Goal: Task Accomplishment & Management: Complete application form

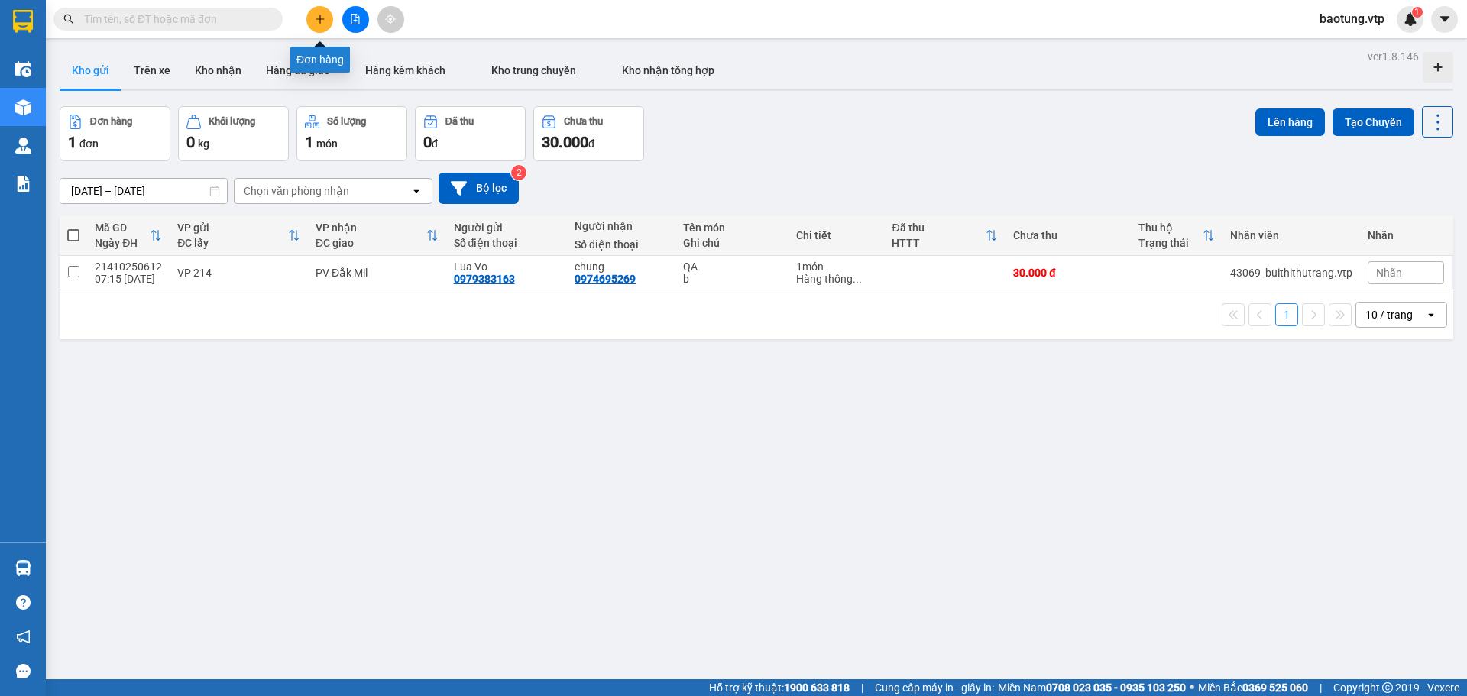
click at [322, 22] on icon "plus" at bounding box center [320, 19] width 11 height 11
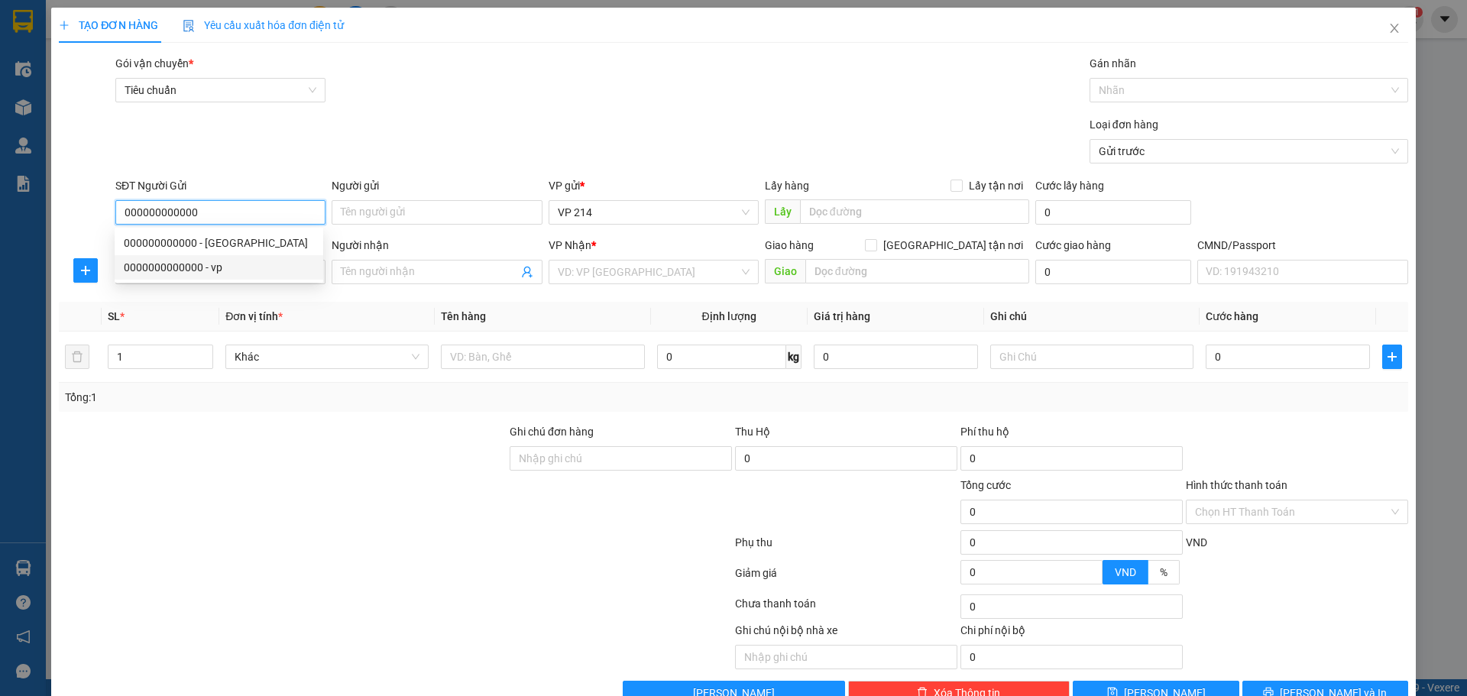
click at [251, 267] on div "0000000000000 - vp" at bounding box center [219, 267] width 190 height 17
type input "0000000000000"
type input "vp"
type input "0918033099"
type input "9 bình"
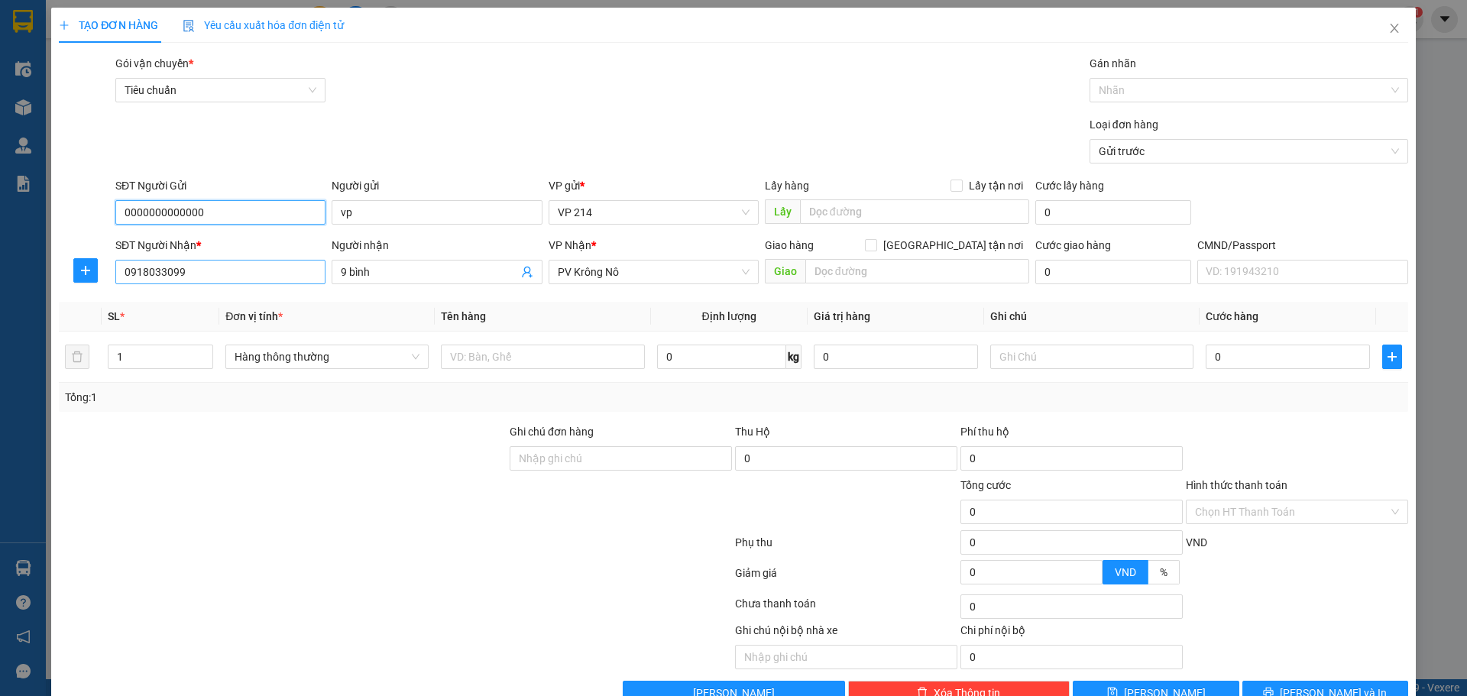
type input "0000000000000"
click at [233, 283] on input "0918033099" at bounding box center [220, 272] width 210 height 24
type input "0961635127"
type input "quỳnh"
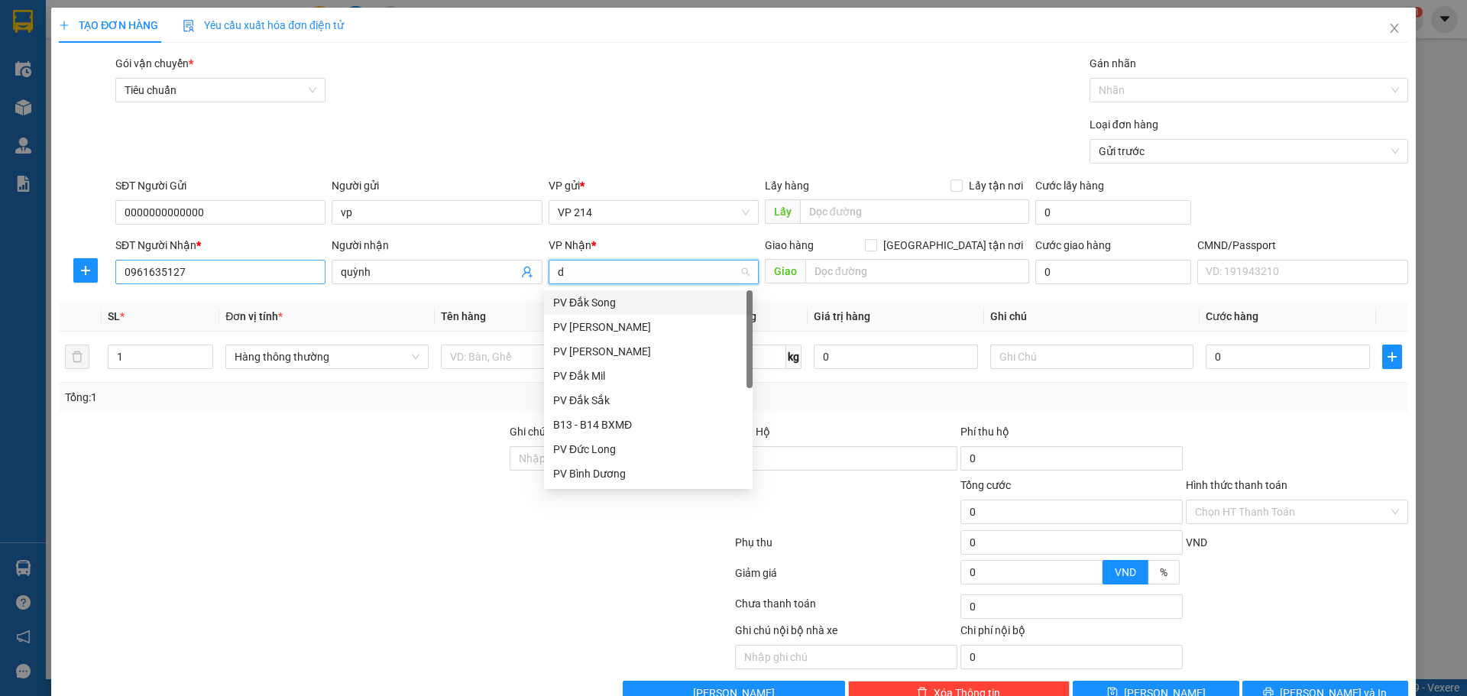
type input "dm"
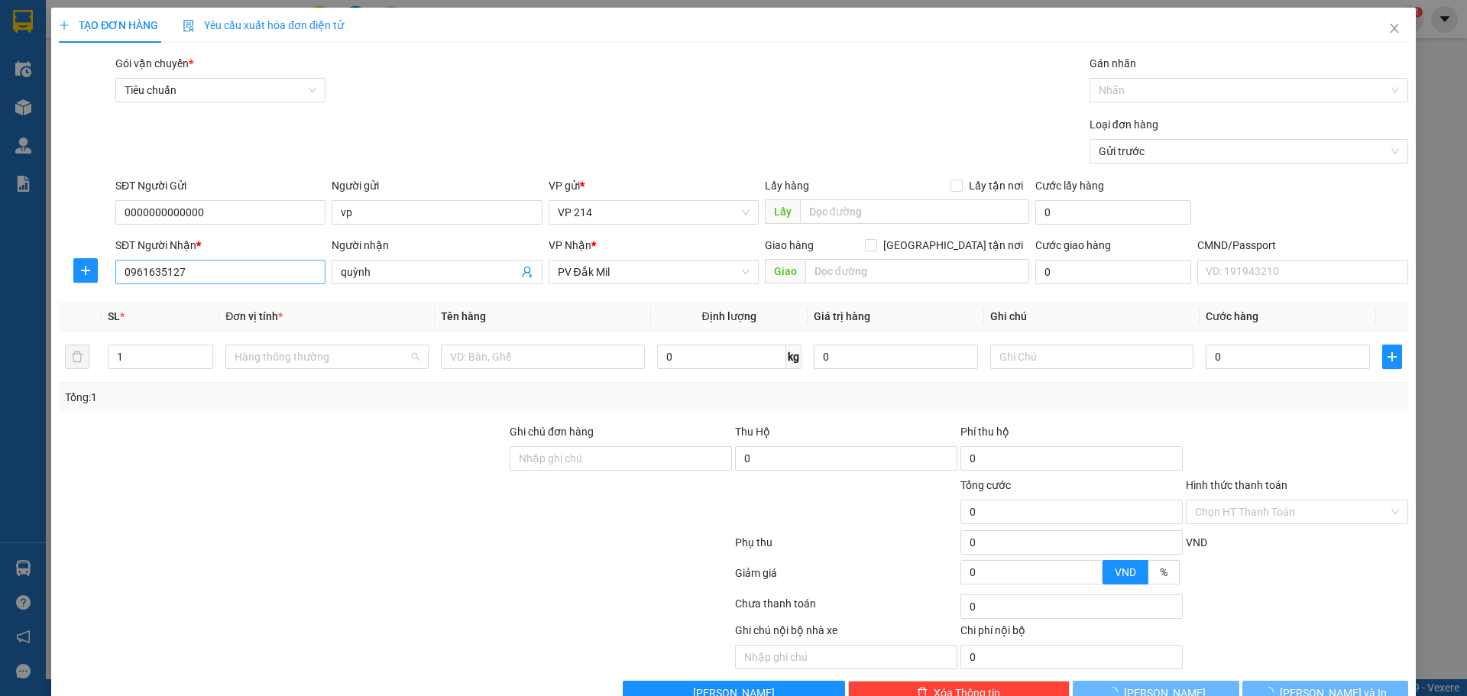
scroll to position [318, 0]
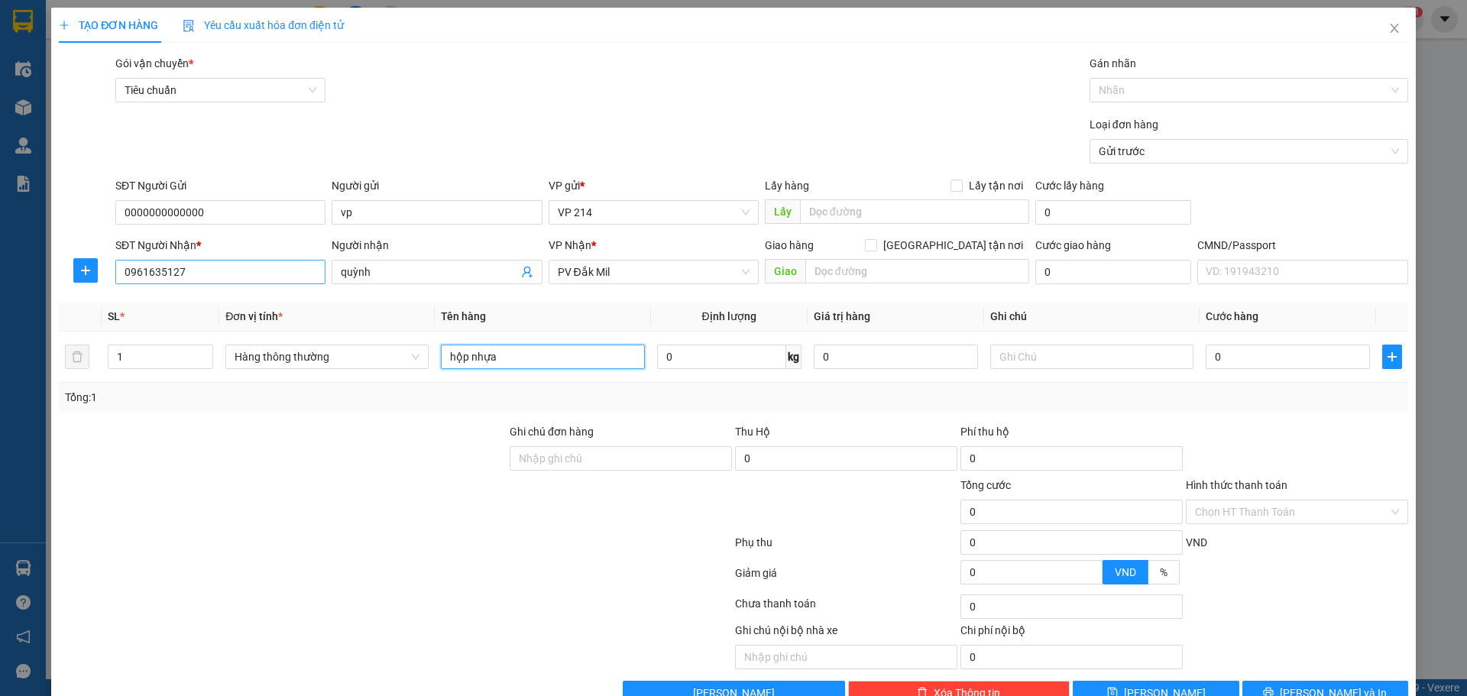
type input "hộp nhựa"
type input "1t"
type input "4"
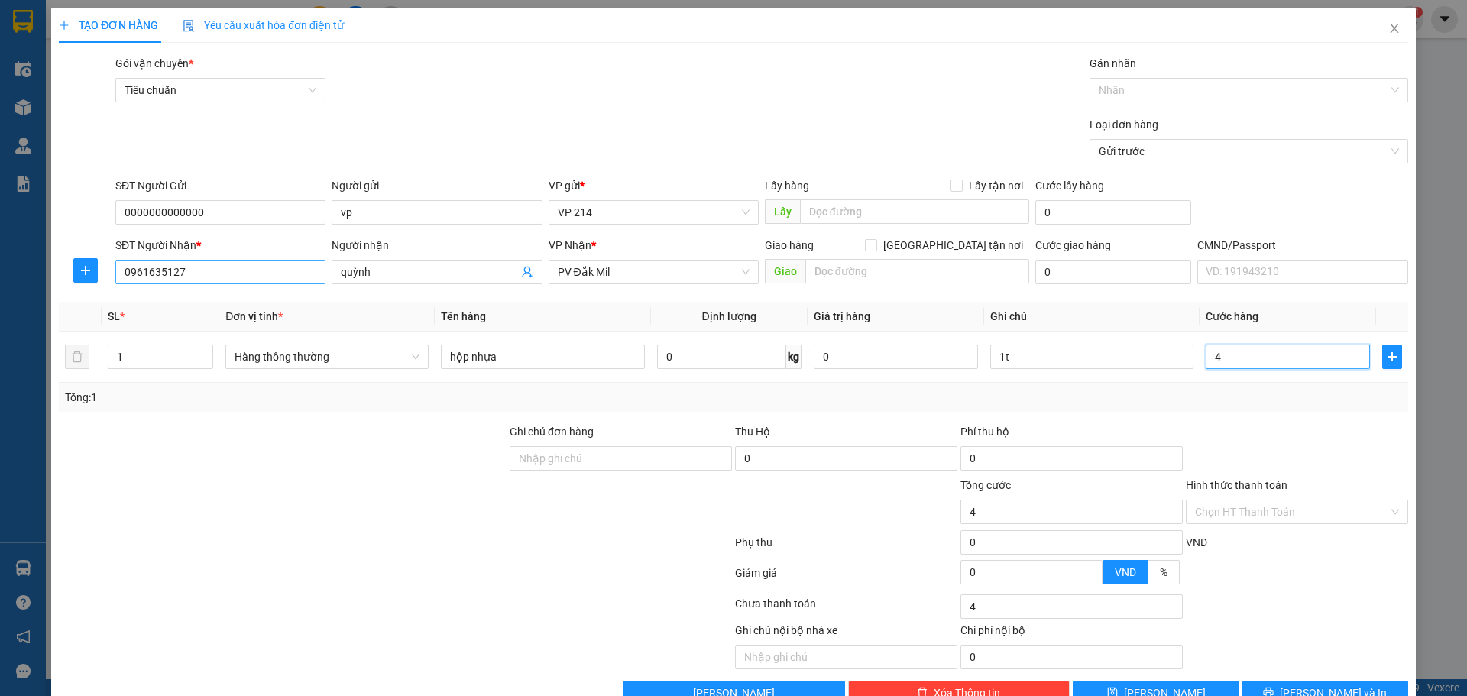
type input "40"
type input "400"
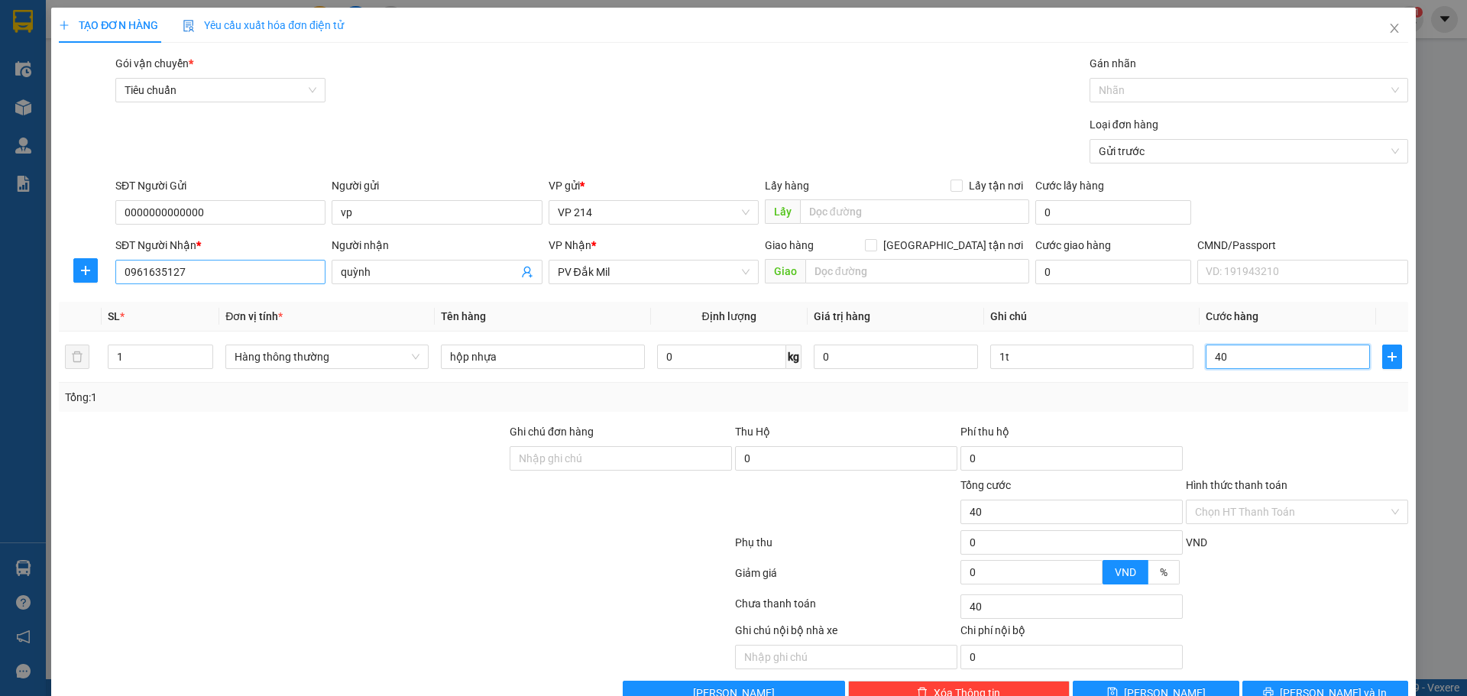
type input "400"
type input "4.000"
type input "40.000"
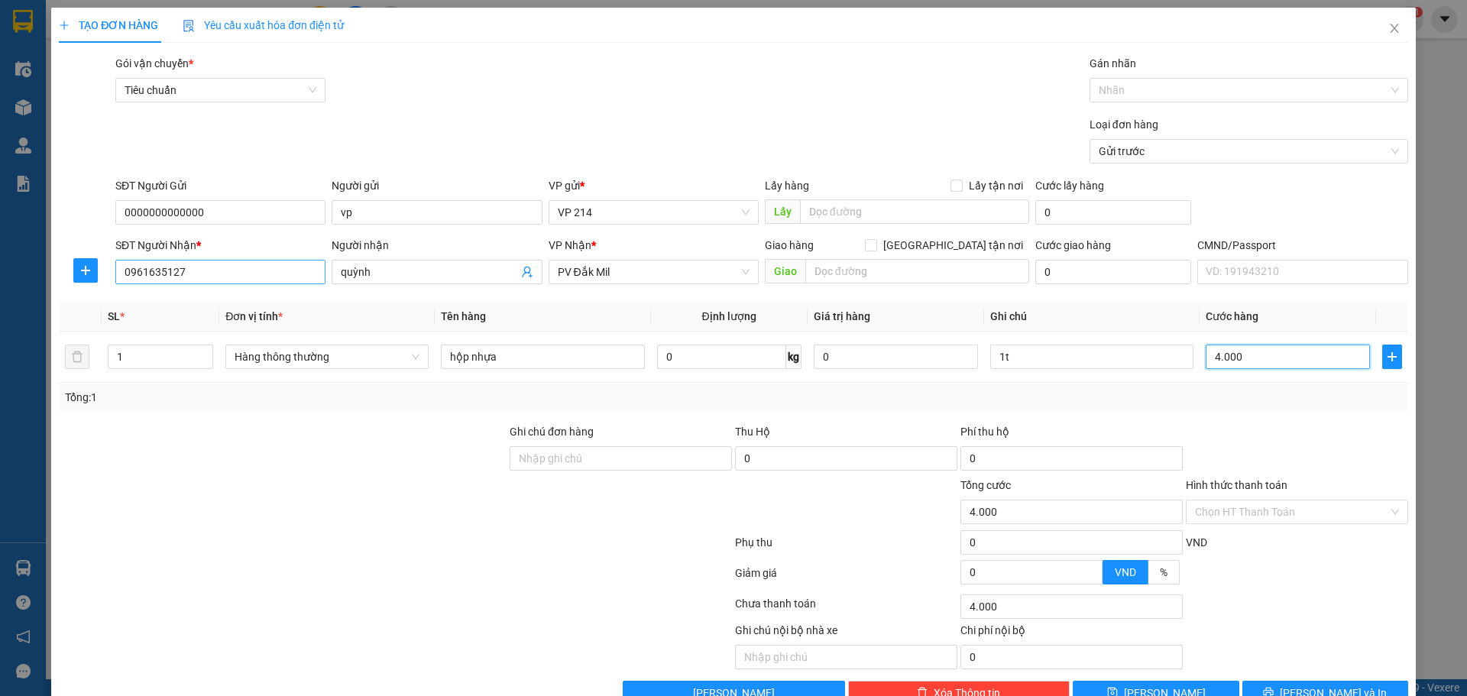
type input "40.000"
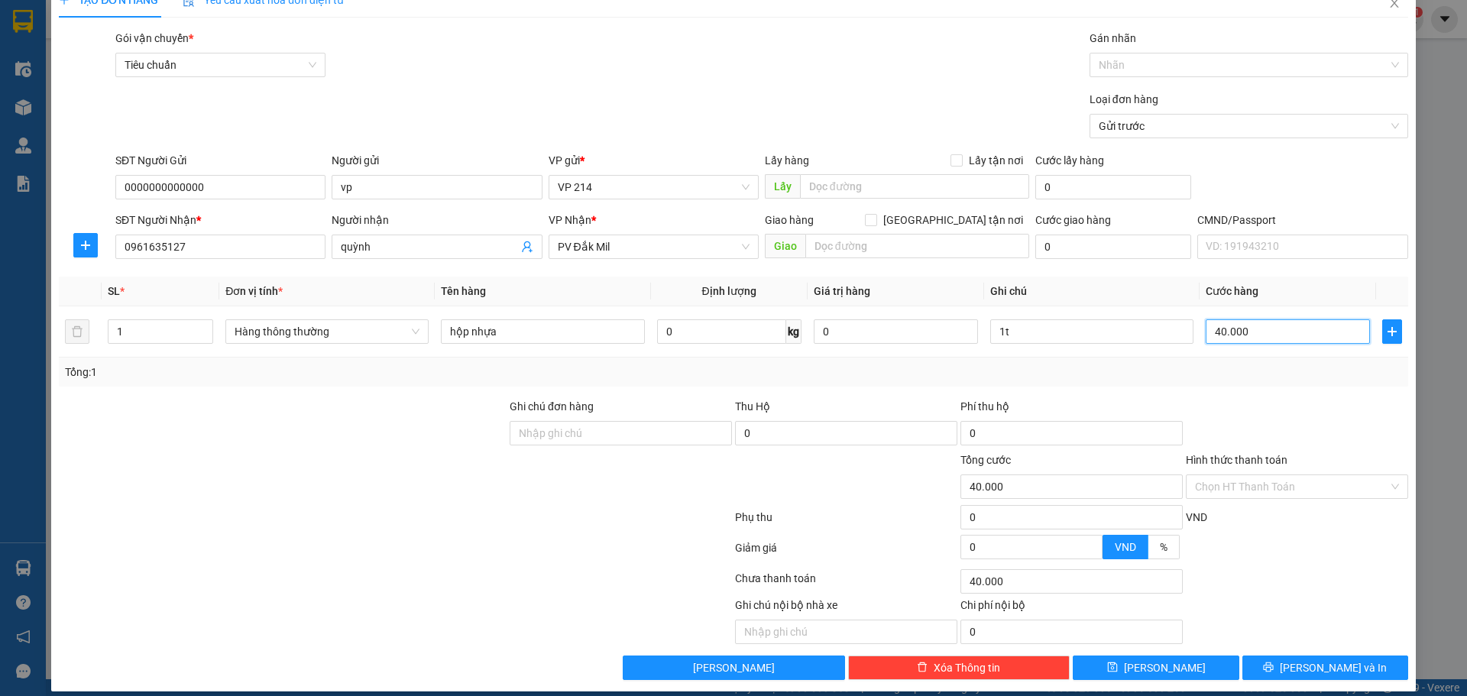
scroll to position [39, 0]
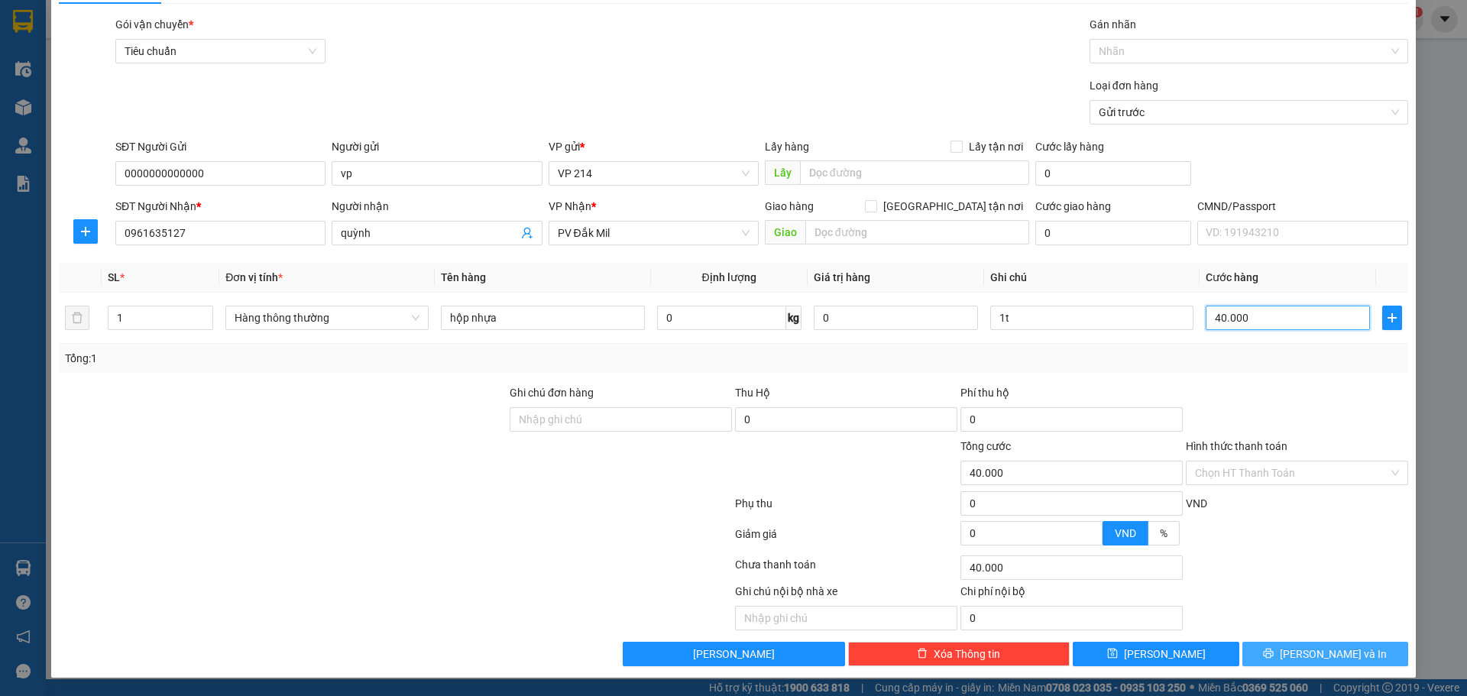
type input "40.000"
click at [1321, 648] on span "[PERSON_NAME] và In" at bounding box center [1332, 653] width 107 height 17
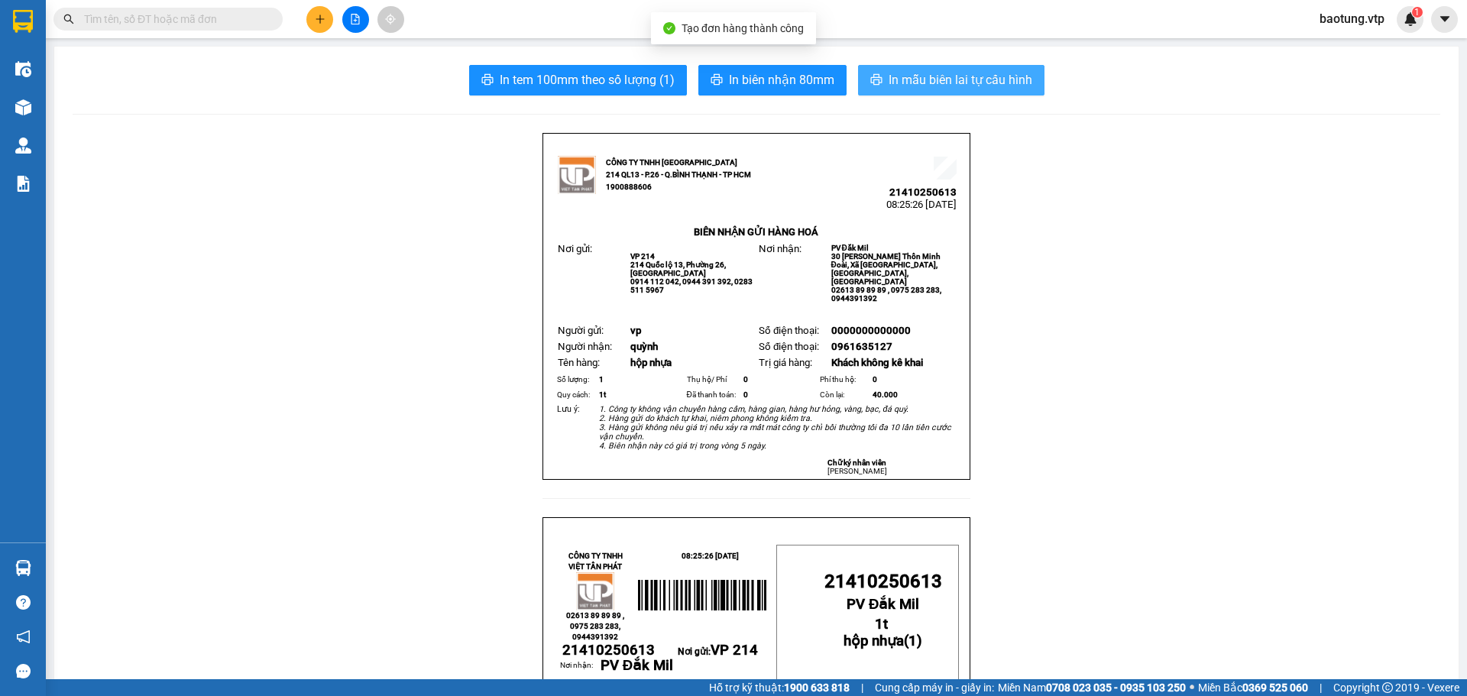
click at [951, 77] on span "In mẫu biên lai tự cấu hình" at bounding box center [960, 79] width 144 height 19
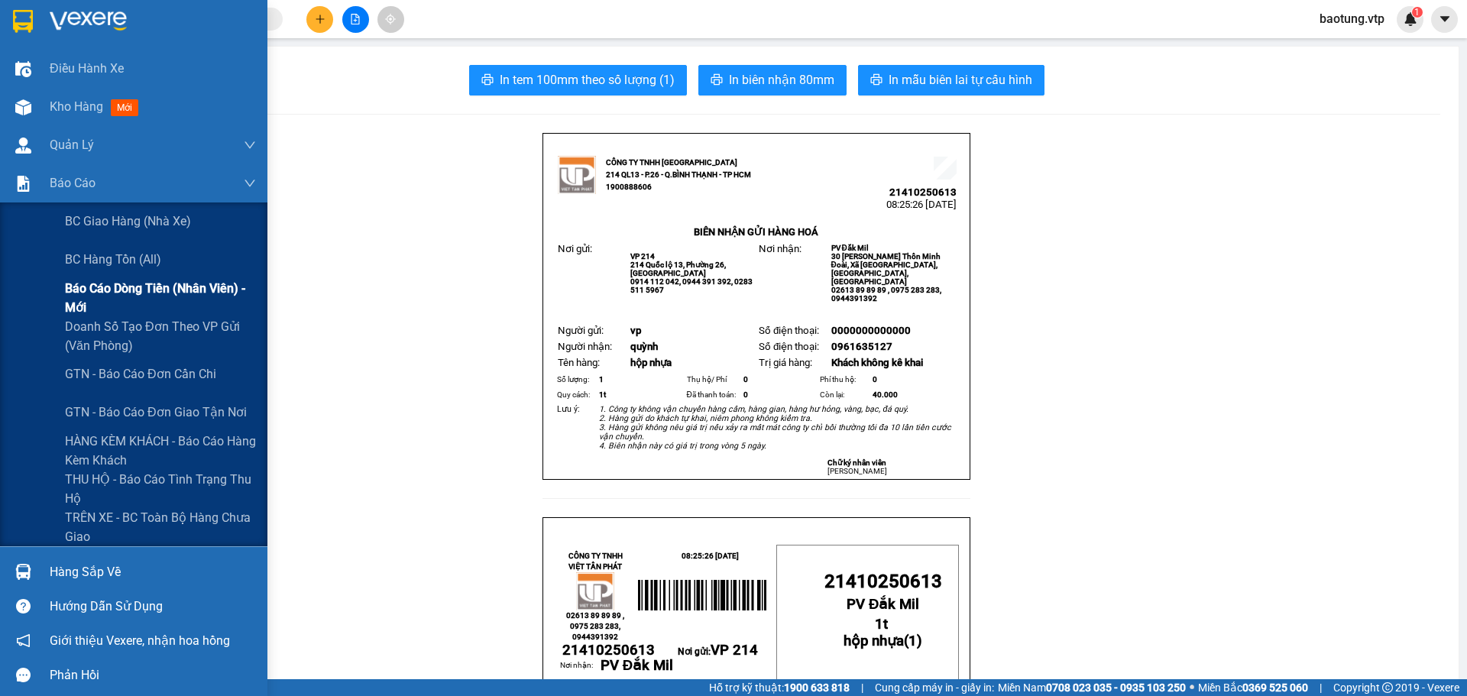
click at [106, 300] on span "Báo cáo dòng tiền (nhân viên) - mới" at bounding box center [160, 298] width 191 height 38
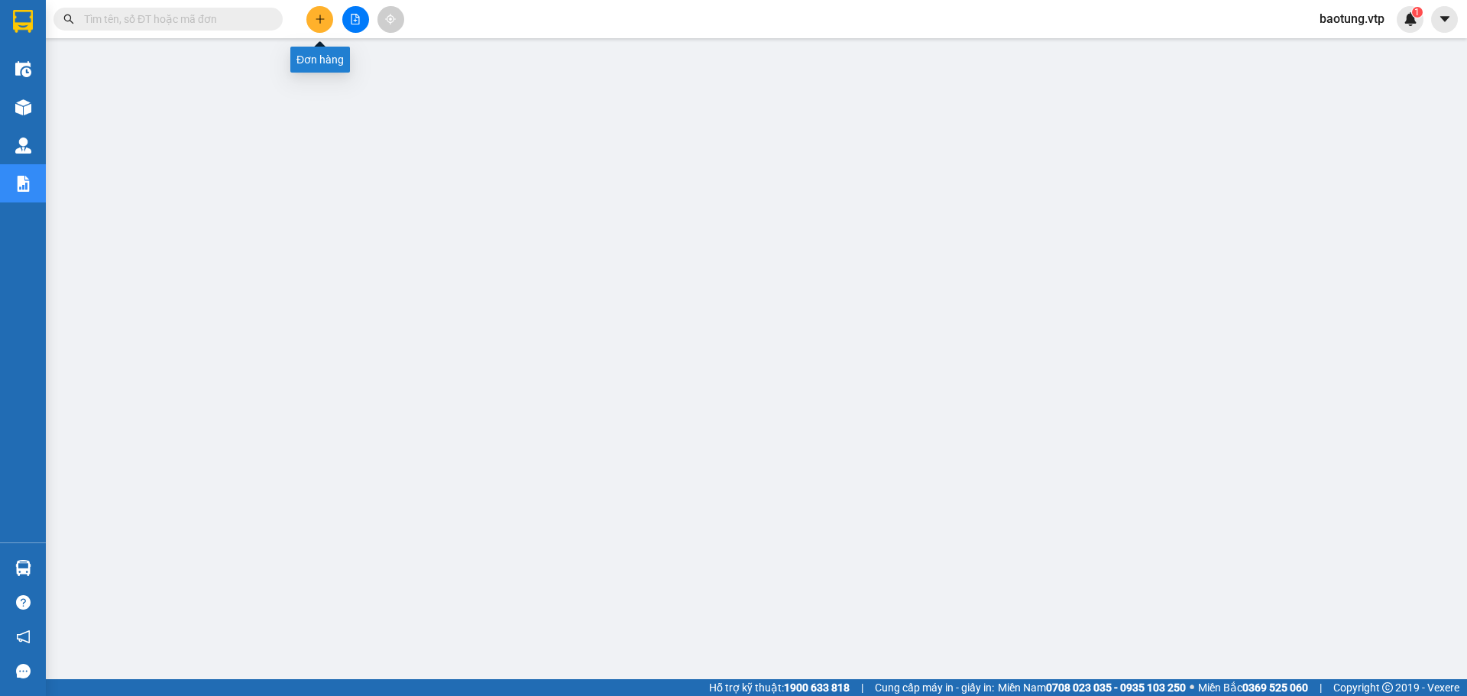
click at [318, 19] on icon "plus" at bounding box center [319, 18] width 8 height 1
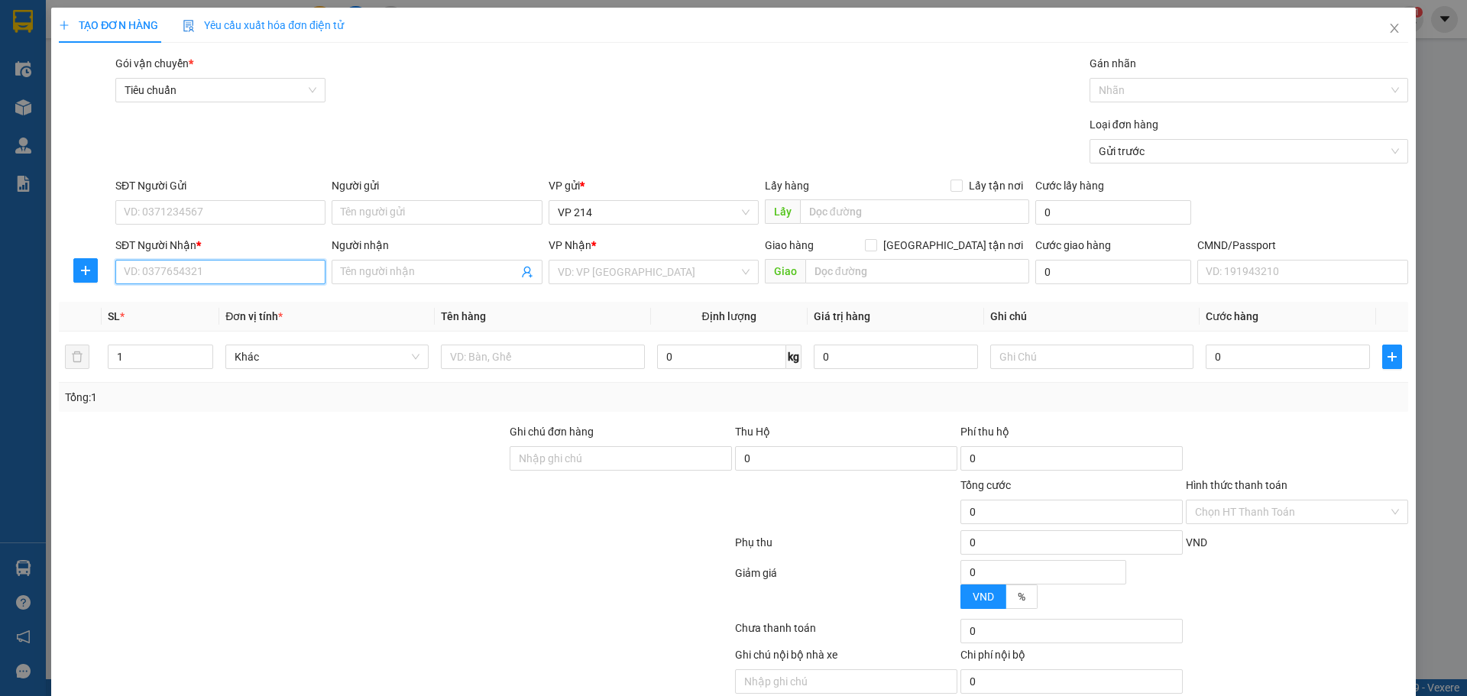
click at [149, 281] on input "SĐT Người Nhận *" at bounding box center [220, 272] width 210 height 24
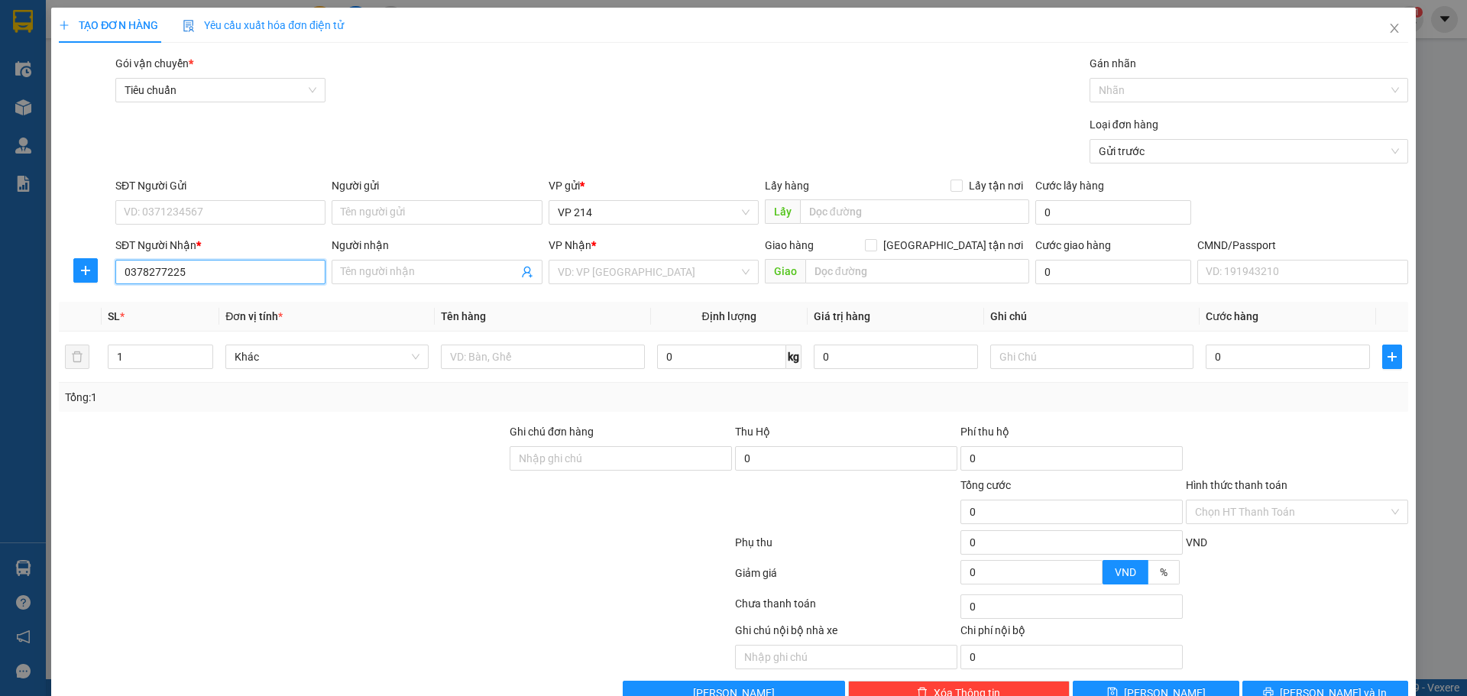
type input "0378277225"
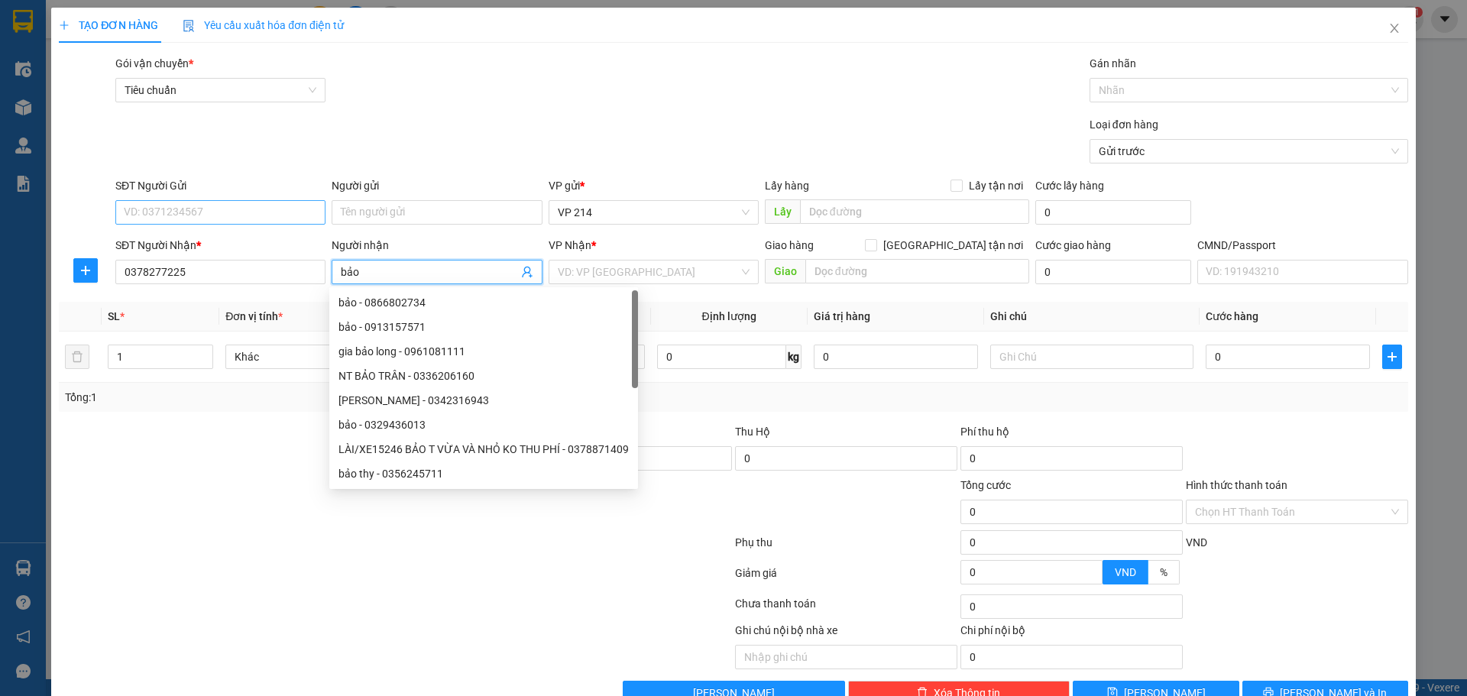
type input "bảo"
click at [234, 224] on input "SĐT Người Gửi" at bounding box center [220, 212] width 210 height 24
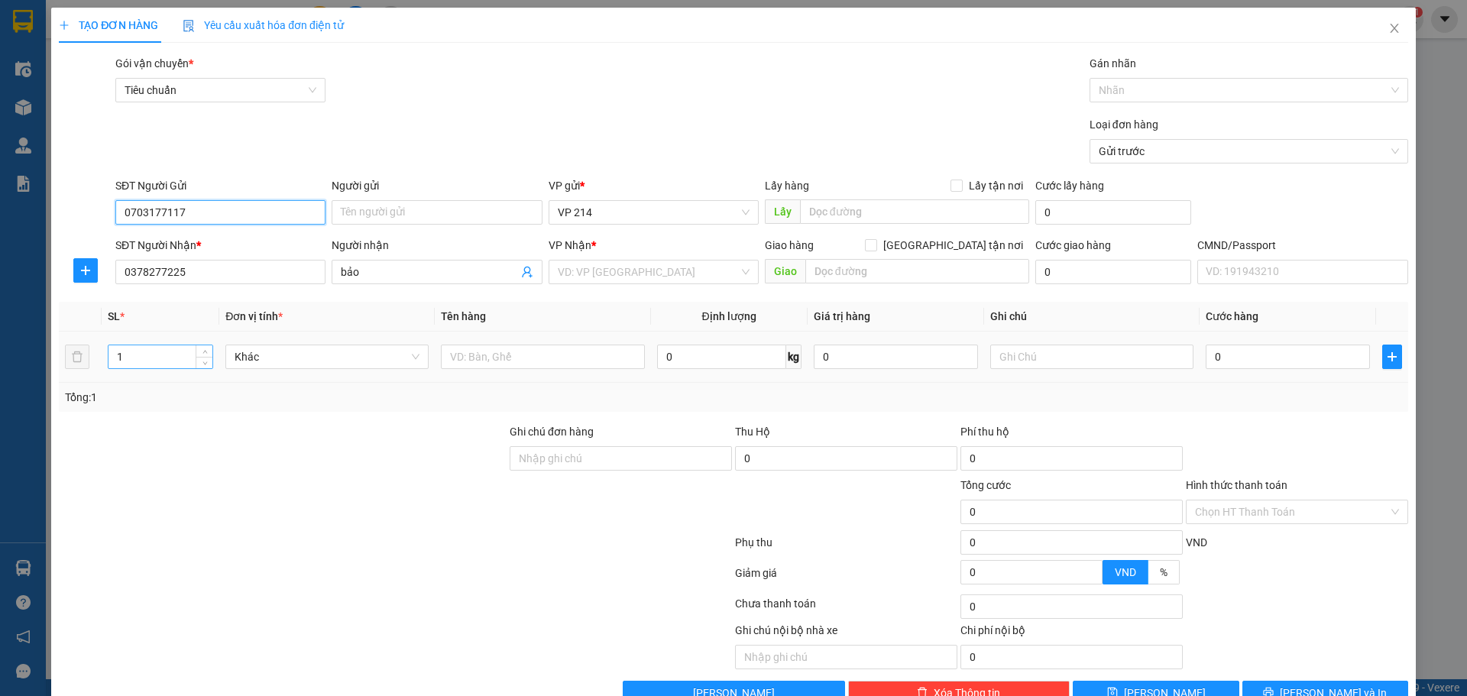
type input "0703177117"
click at [166, 345] on input "1" at bounding box center [160, 356] width 104 height 23
type input "7"
click at [547, 359] on input "text" at bounding box center [542, 356] width 203 height 24
type input "k"
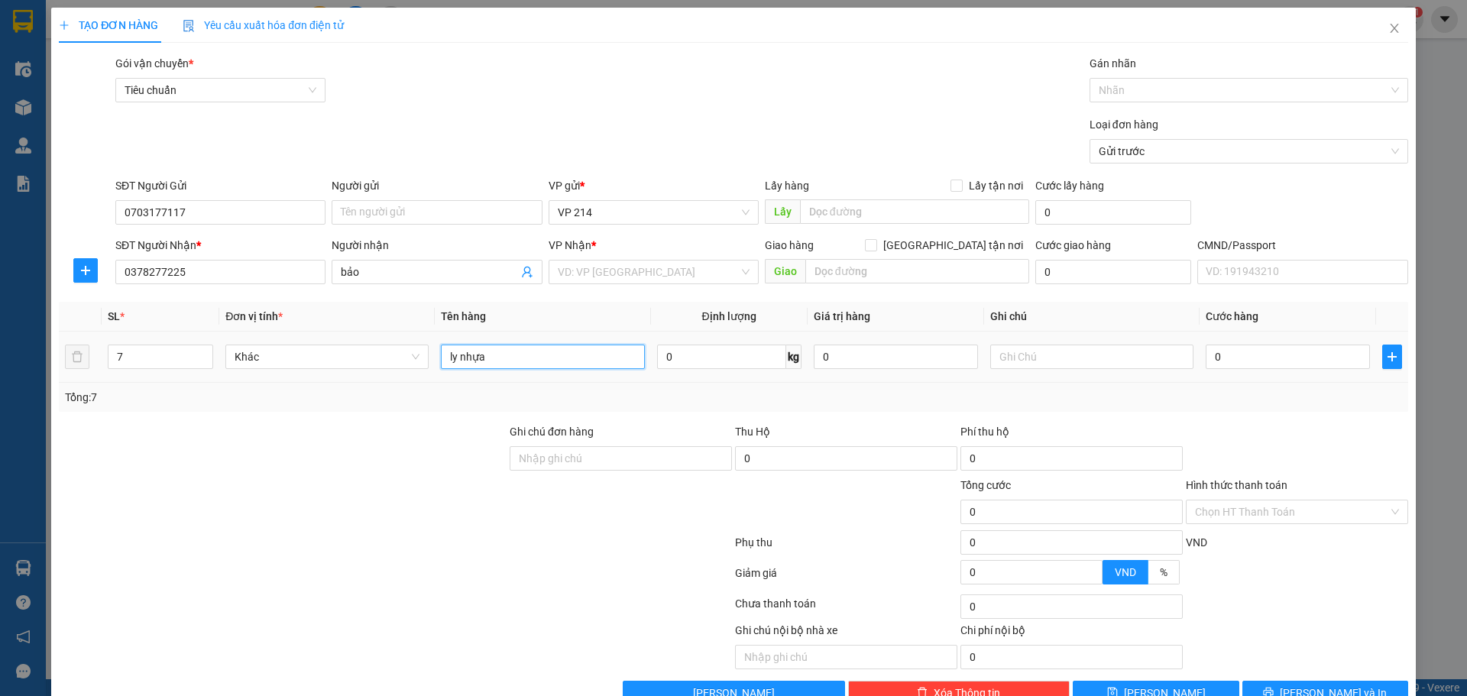
type input "ly nhựa"
type input "t"
type input "3"
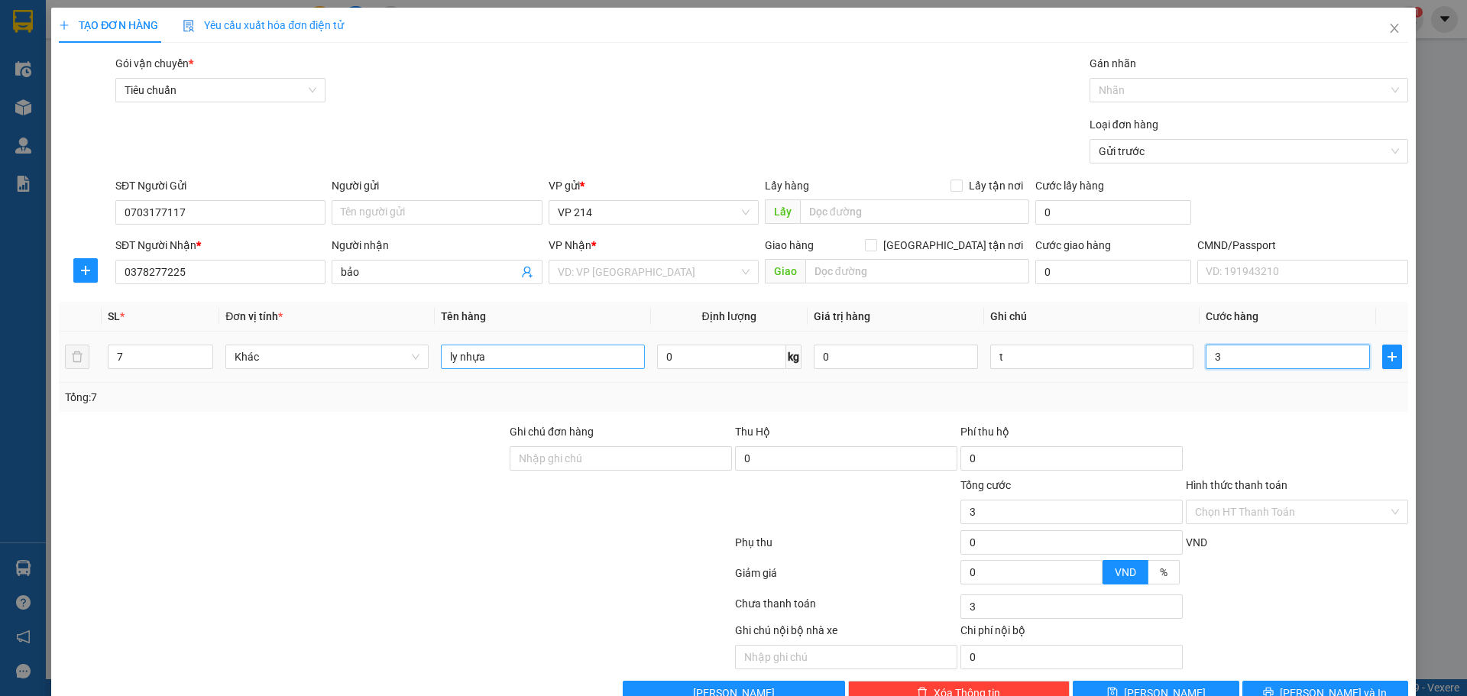
type input "37"
type input "370"
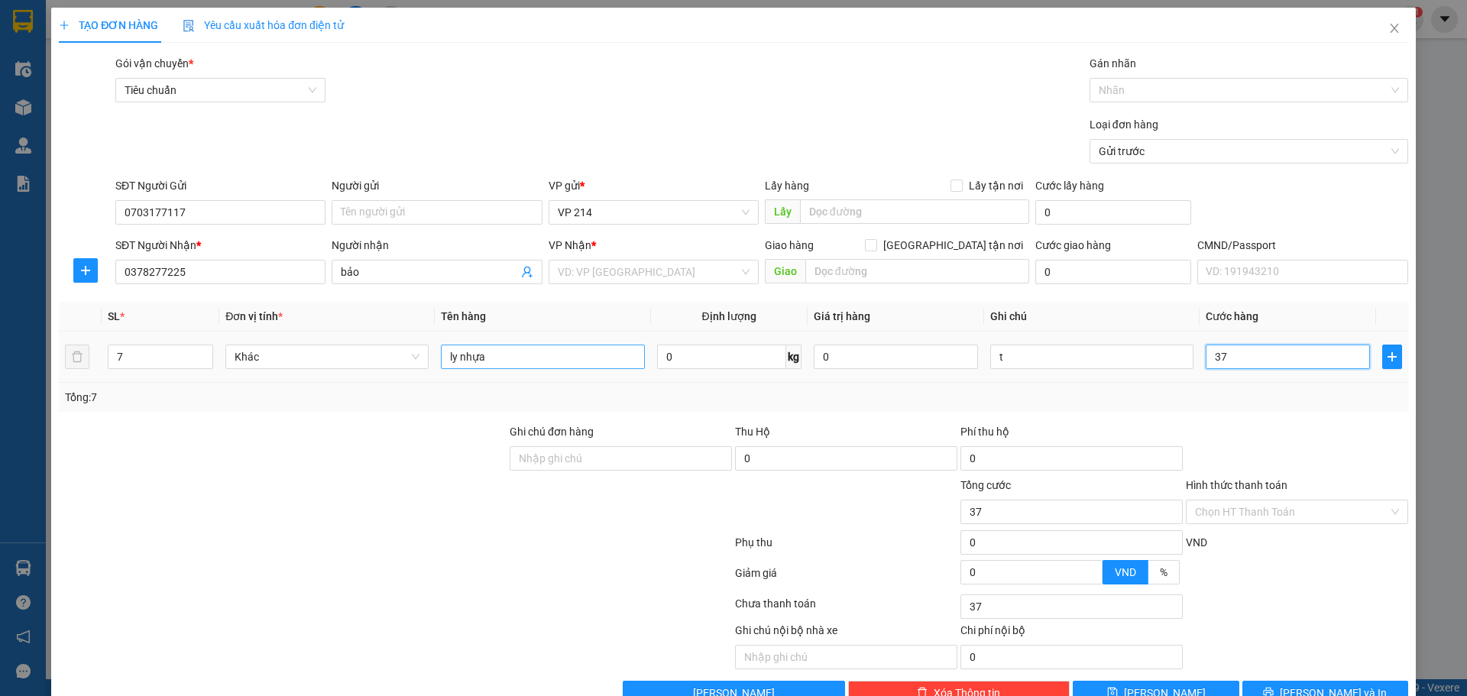
type input "370"
type input "3.700"
type input "37.000"
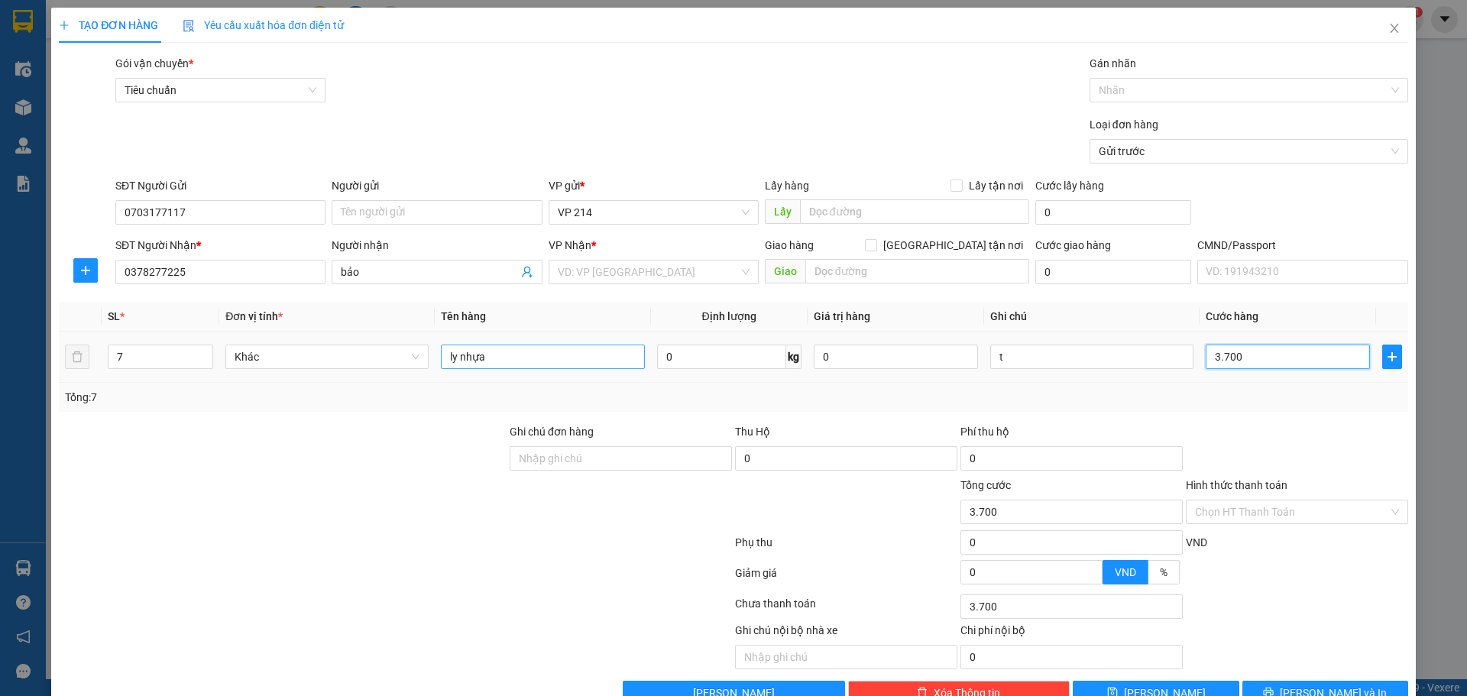
type input "37.000"
type input "370.000"
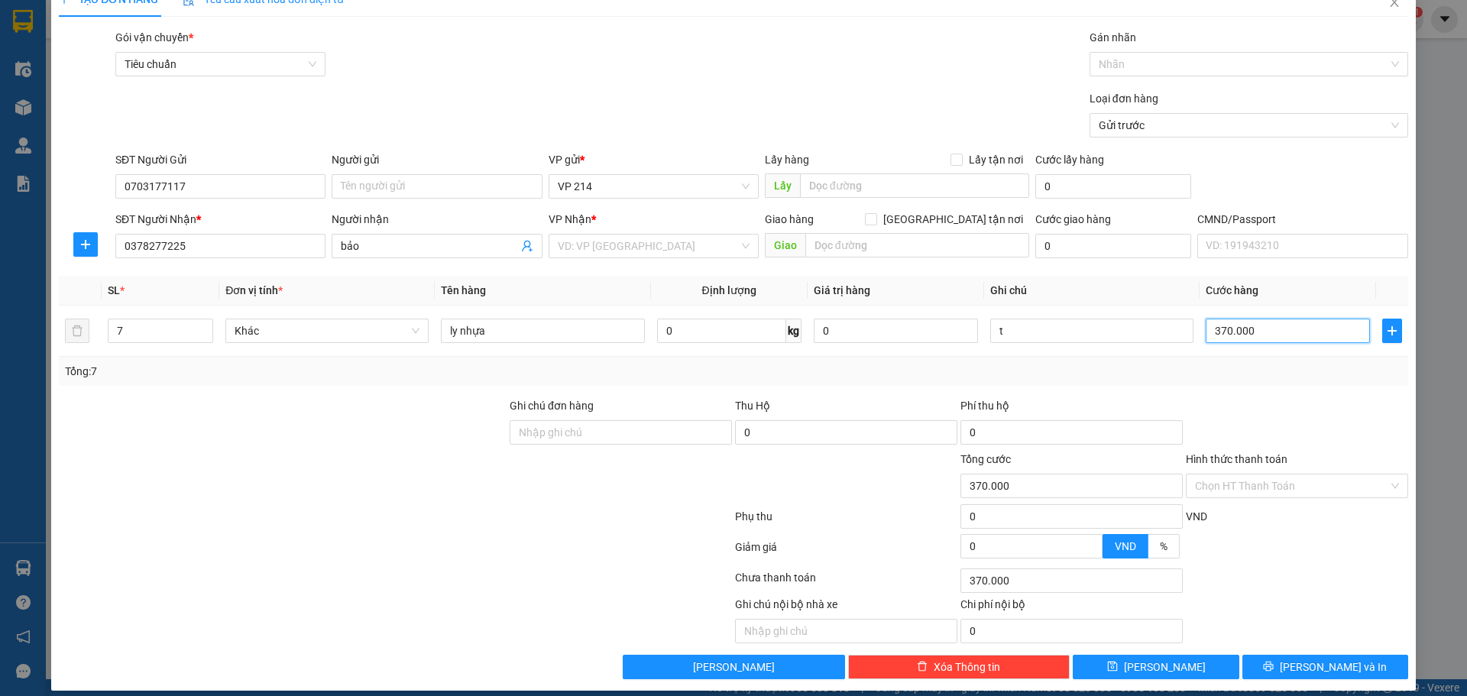
scroll to position [39, 0]
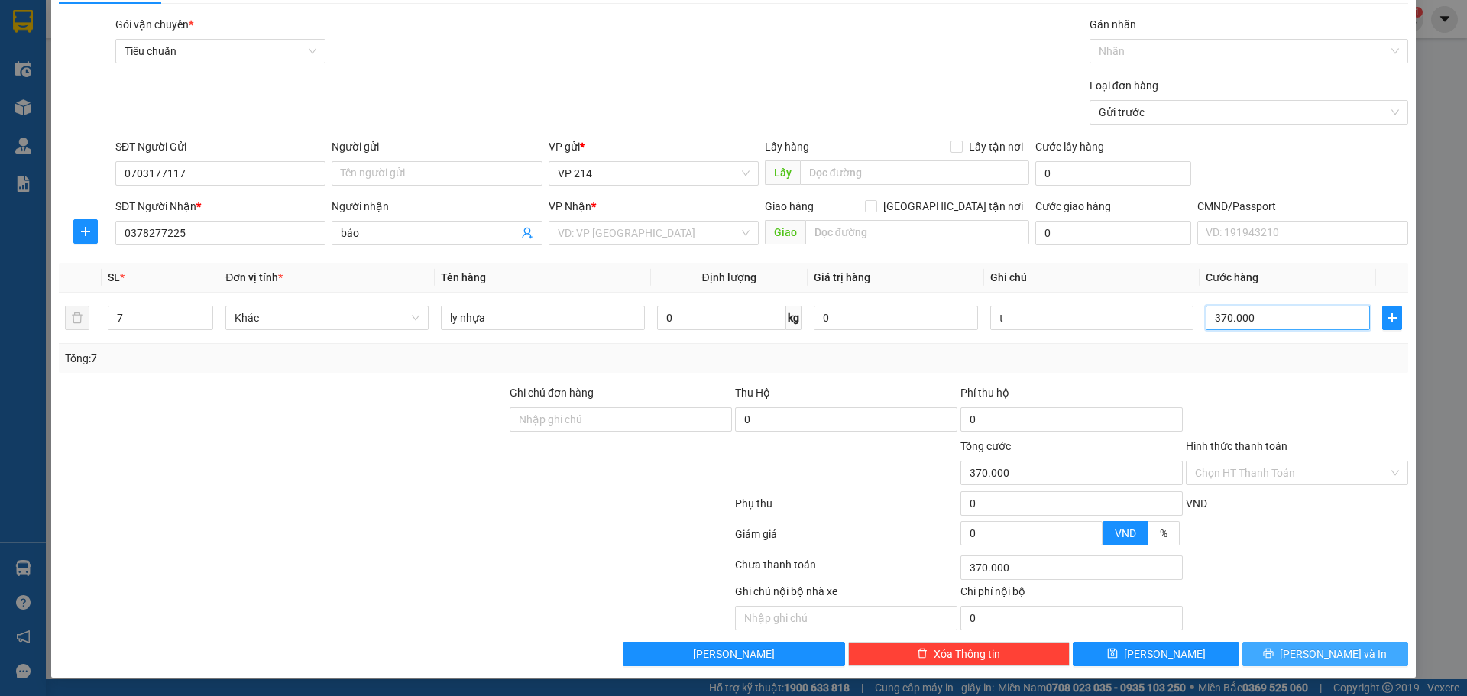
type input "370.000"
click at [1354, 644] on button "[PERSON_NAME] và In" at bounding box center [1325, 654] width 166 height 24
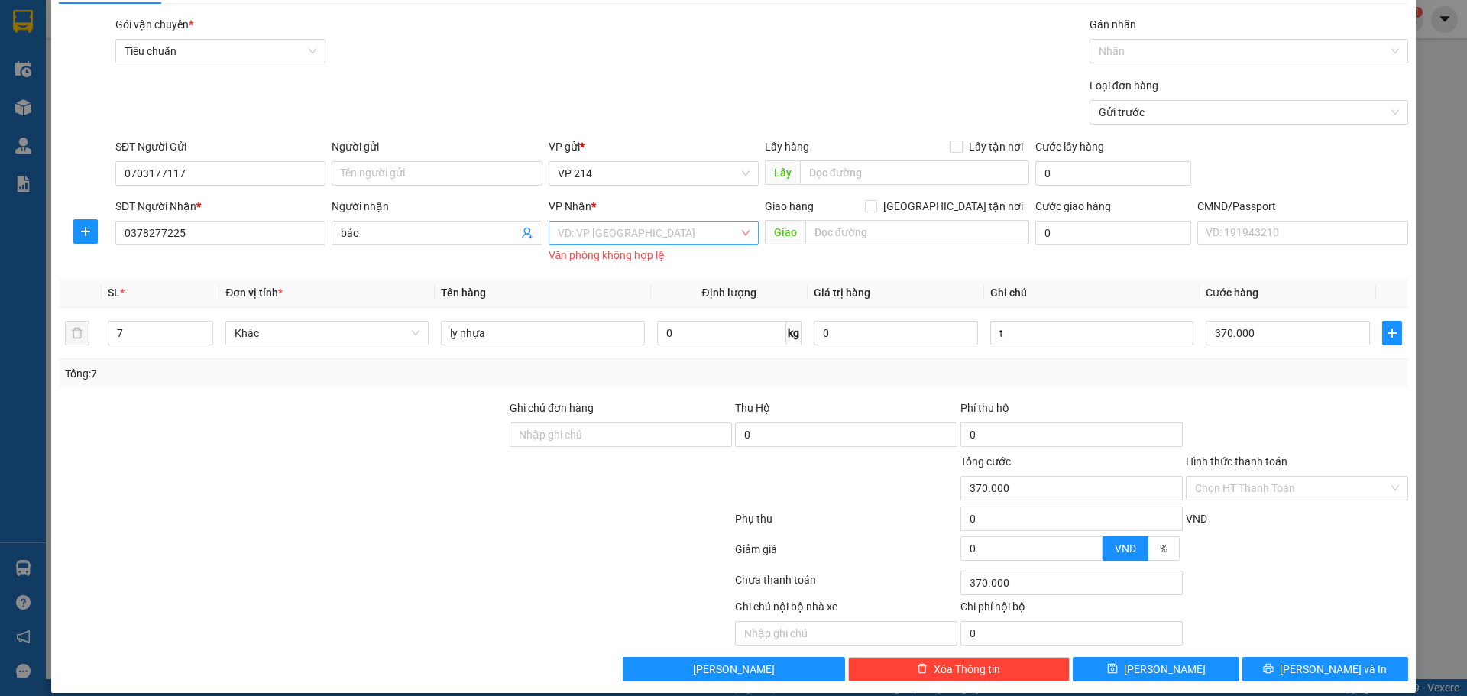
click at [603, 244] on input "search" at bounding box center [648, 233] width 181 height 23
type input "g"
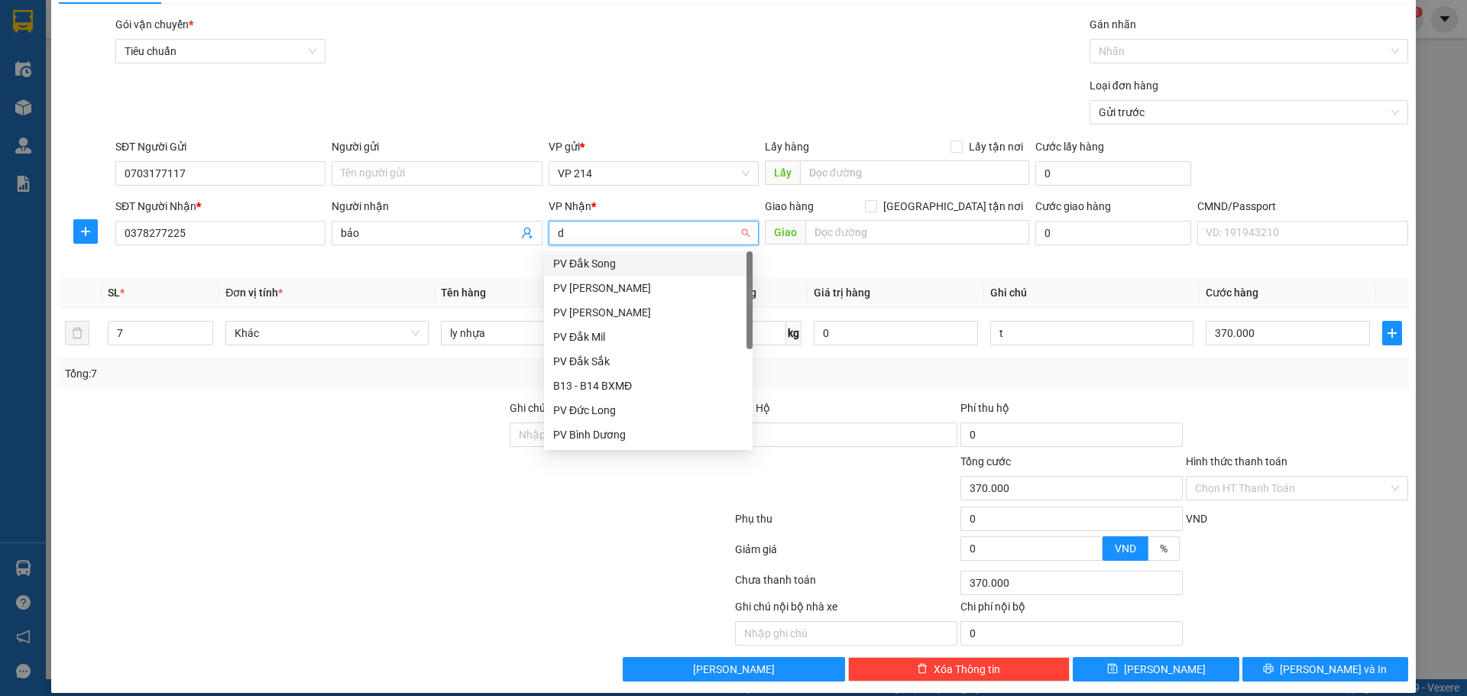
type input "dm"
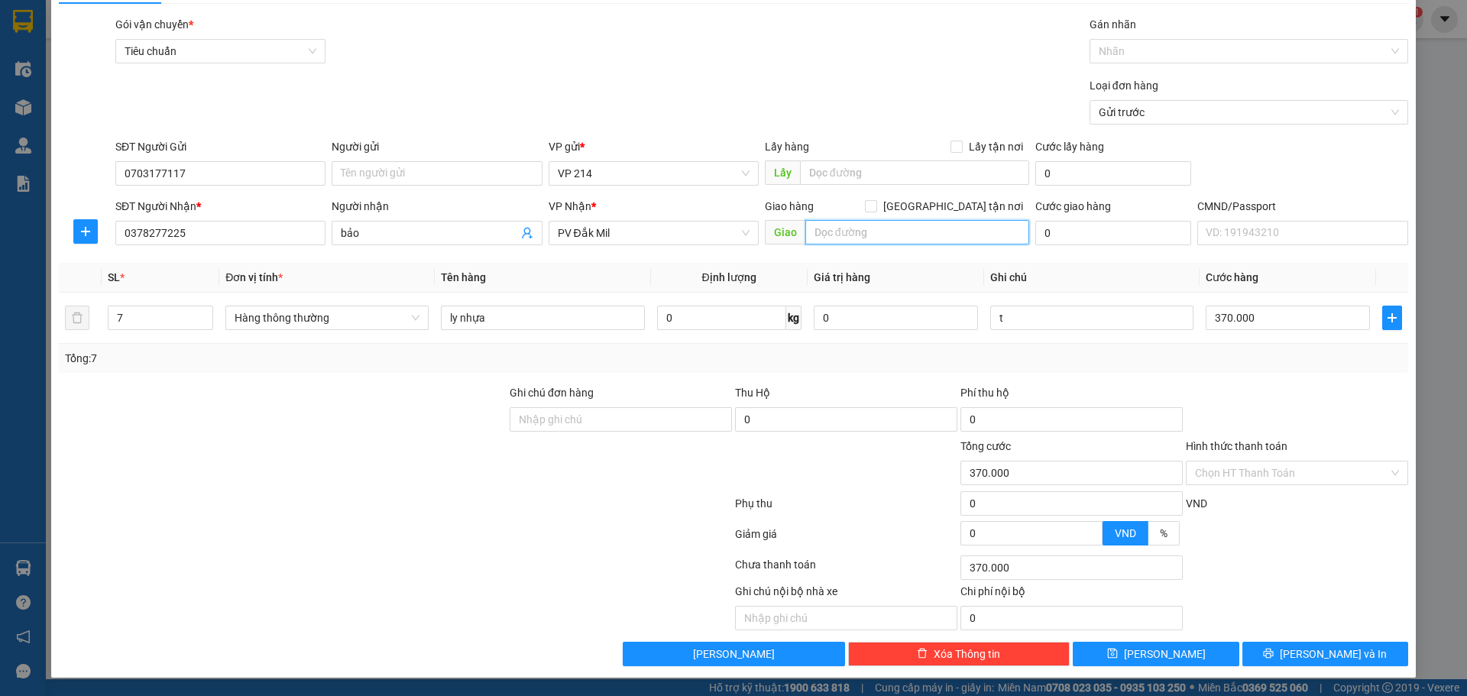
click at [808, 236] on input "text" at bounding box center [917, 232] width 224 height 24
type input "d"
click at [808, 236] on input "đại la" at bounding box center [917, 232] width 224 height 24
type input "hồ đại la"
click at [1297, 656] on button "[PERSON_NAME] và In" at bounding box center [1325, 654] width 166 height 24
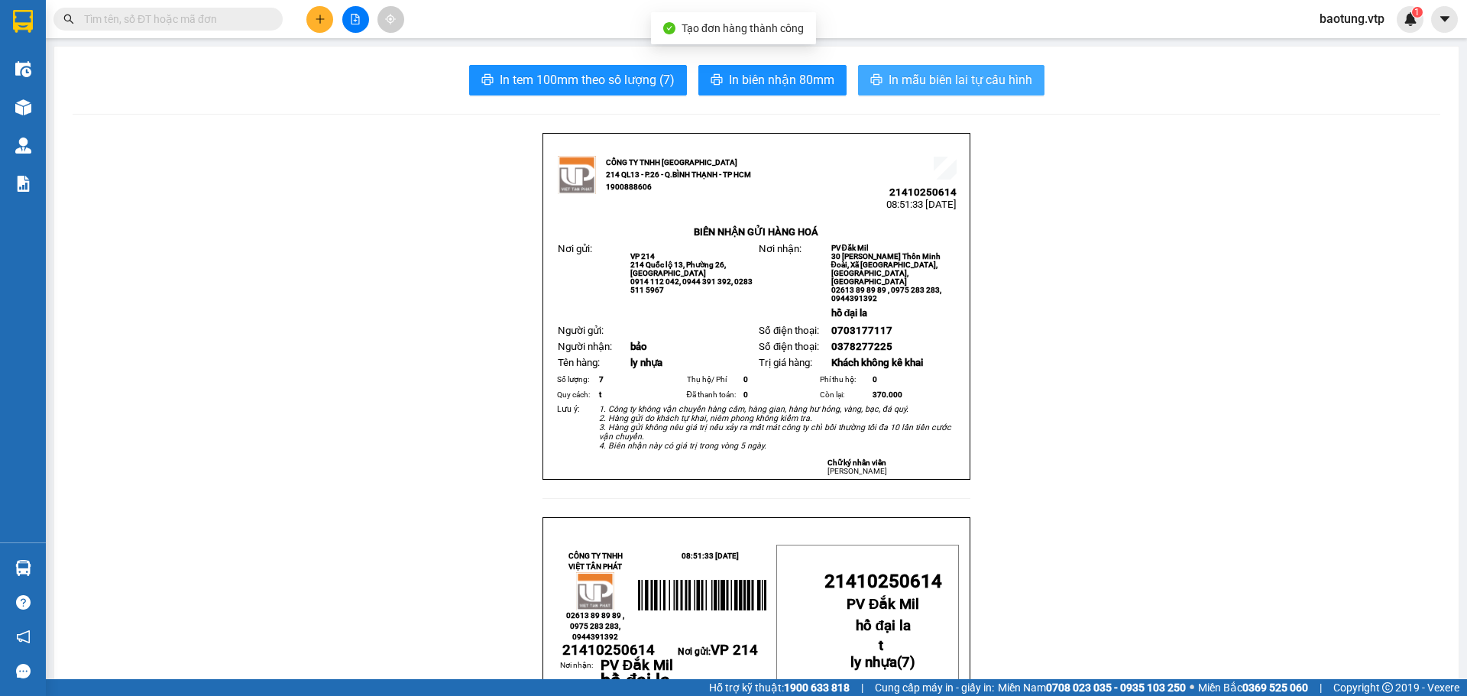
click at [911, 79] on span "In mẫu biên lai tự cấu hình" at bounding box center [960, 79] width 144 height 19
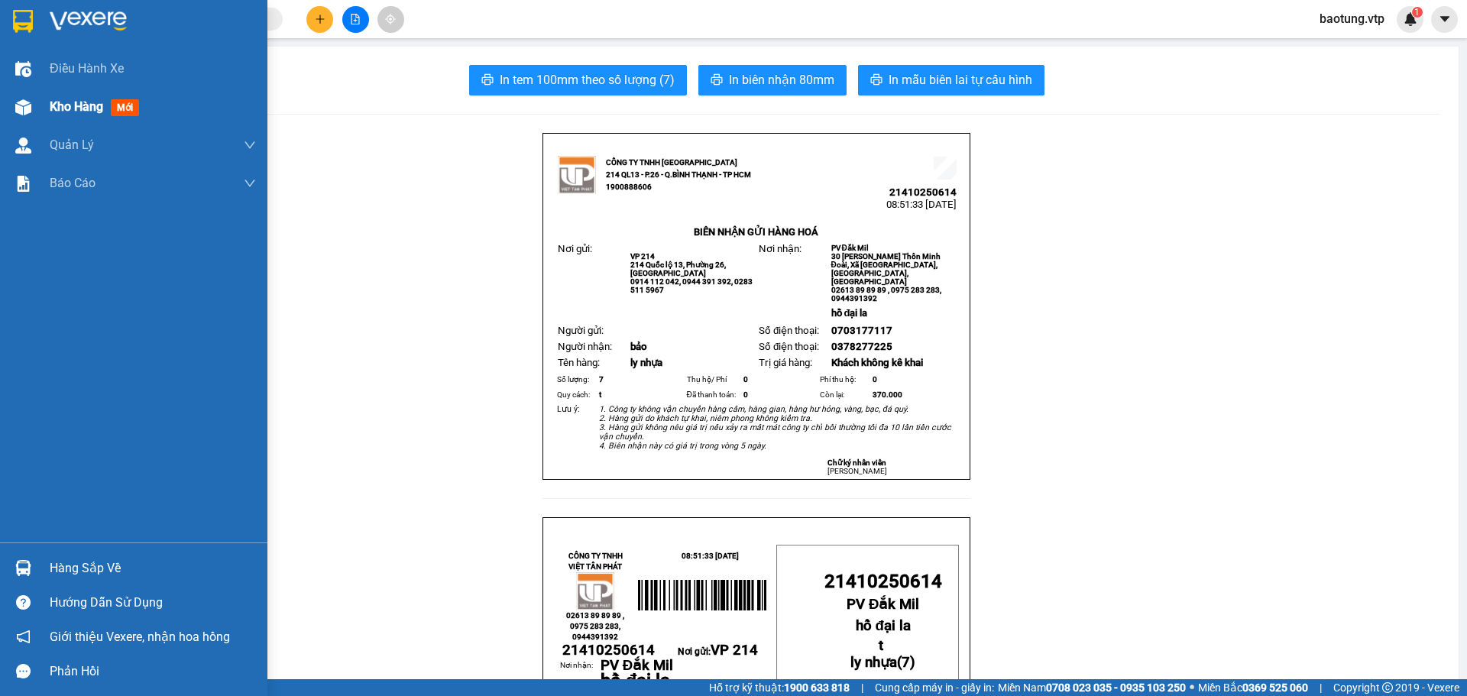
click at [28, 115] on div at bounding box center [23, 107] width 27 height 27
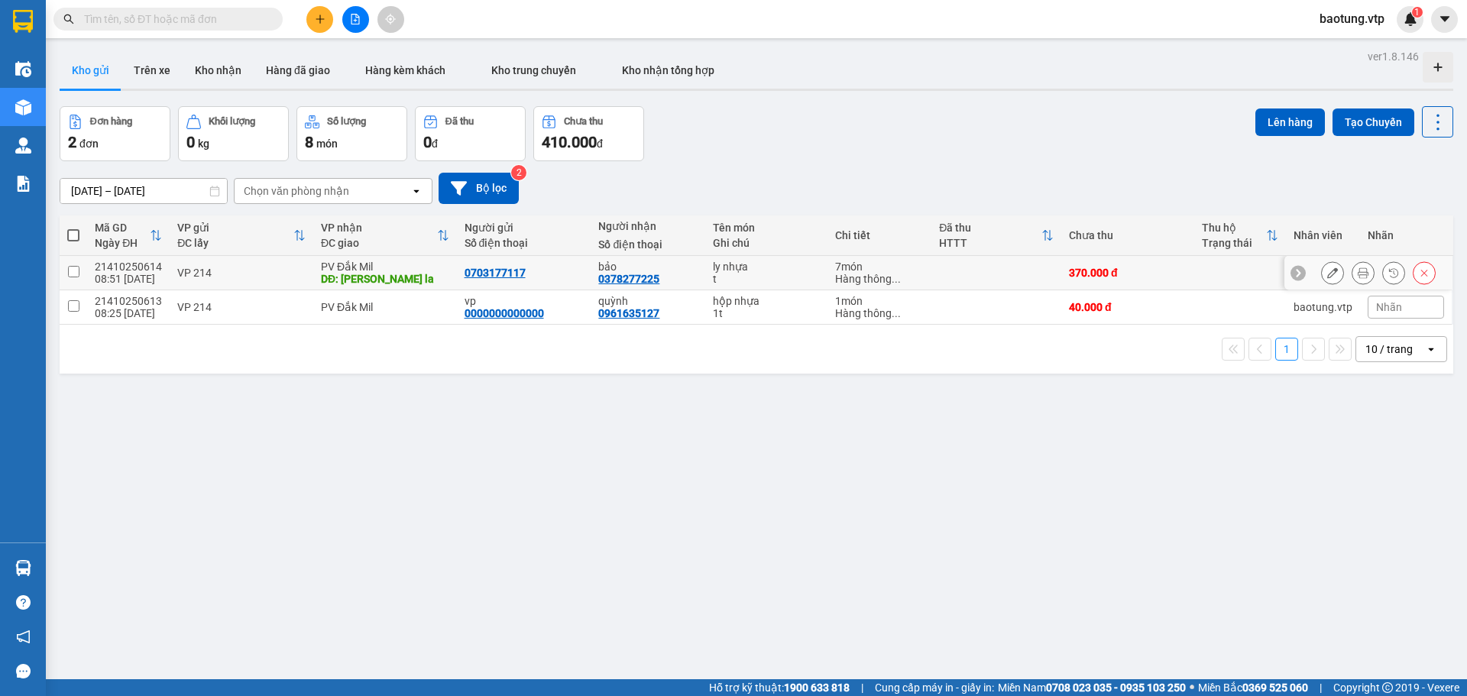
click at [402, 269] on div "PV Đắk Mil" at bounding box center [385, 266] width 128 height 12
checkbox input "true"
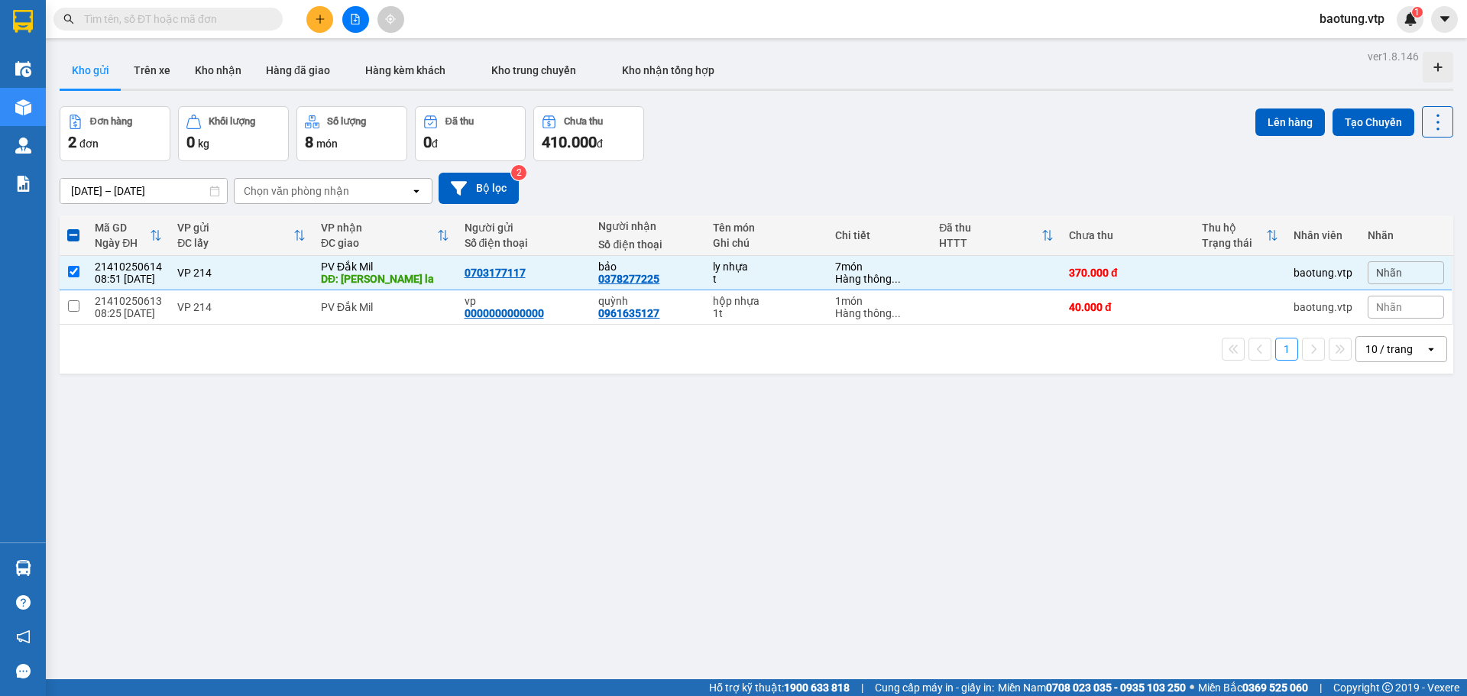
click at [430, 367] on div "1 10 / trang open" at bounding box center [756, 349] width 1393 height 49
click at [312, 21] on button at bounding box center [319, 19] width 27 height 27
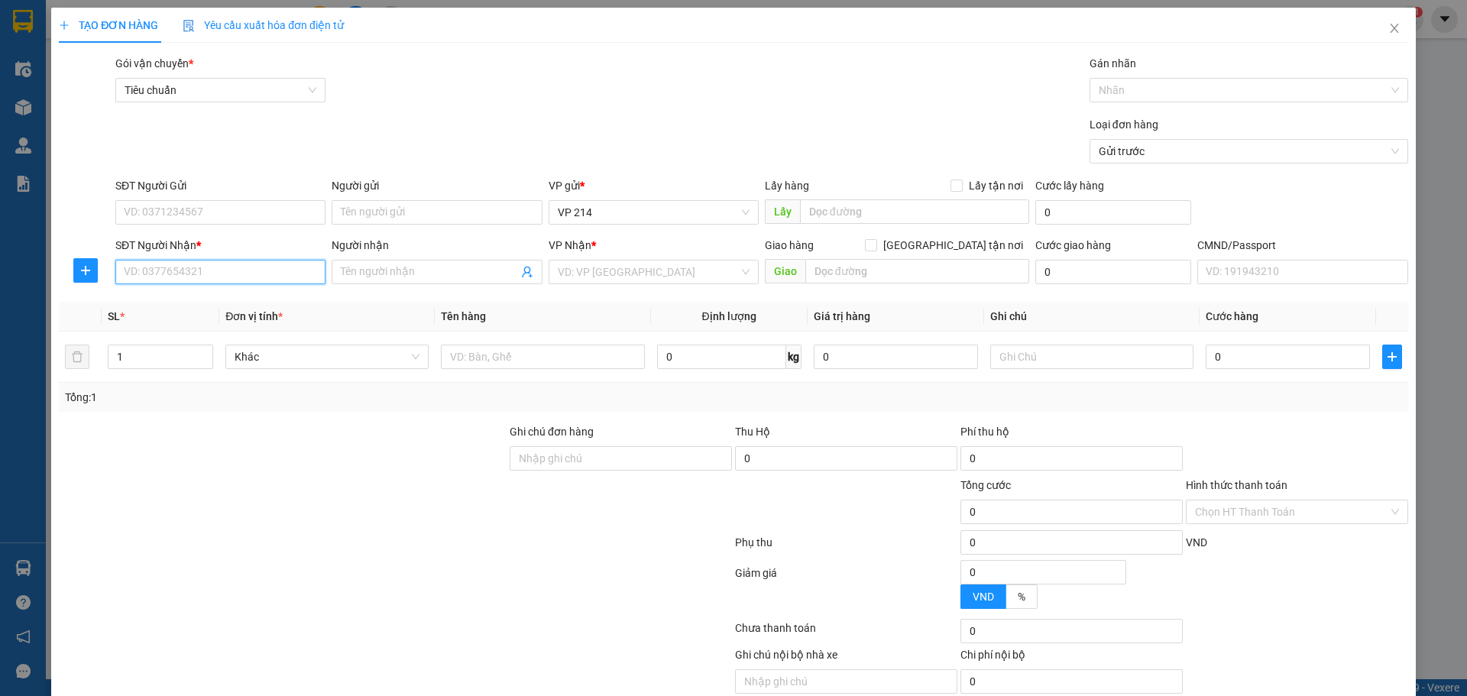
click at [131, 270] on input "SĐT Người Nhận *" at bounding box center [220, 272] width 210 height 24
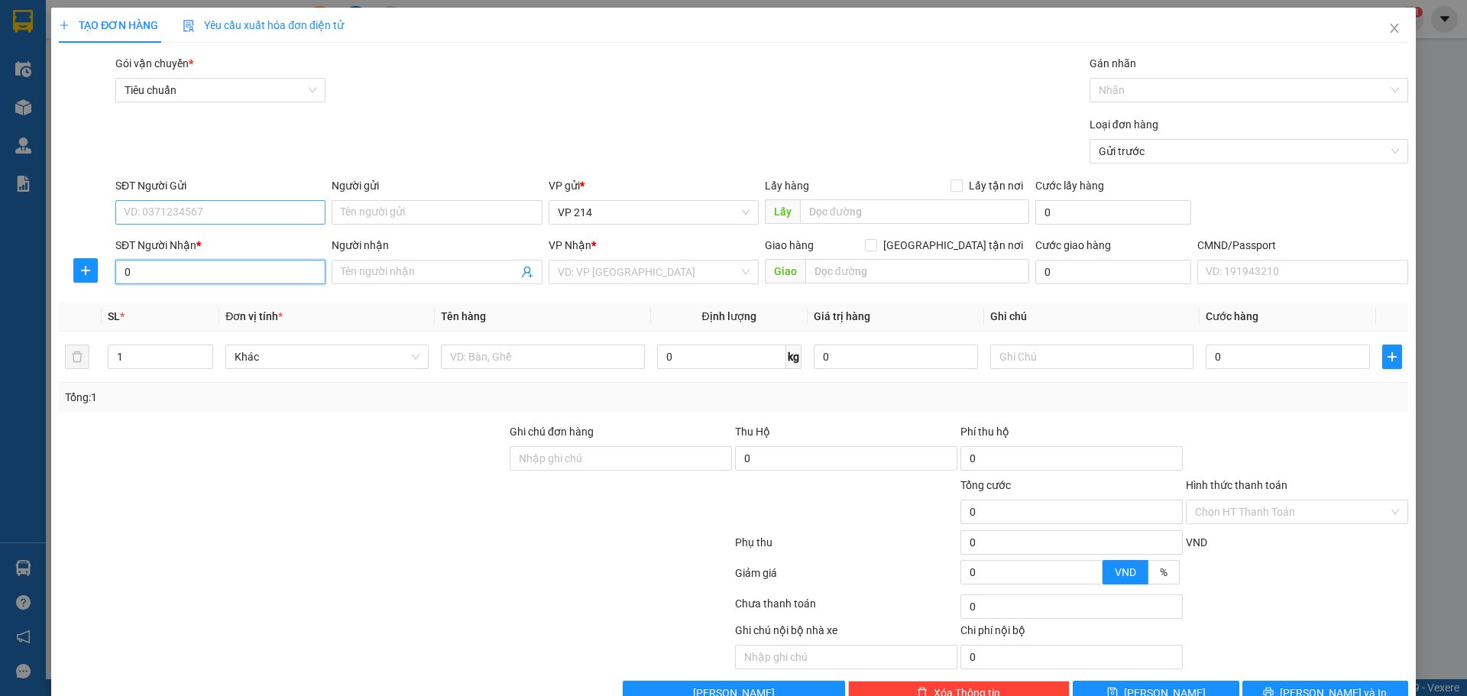
type input "0"
click at [144, 212] on input "SĐT Người Gửi" at bounding box center [220, 212] width 210 height 24
click at [148, 239] on div "0906010229 - QUYỀN" at bounding box center [219, 242] width 190 height 17
type input "0906010229"
type input "QUYỀN"
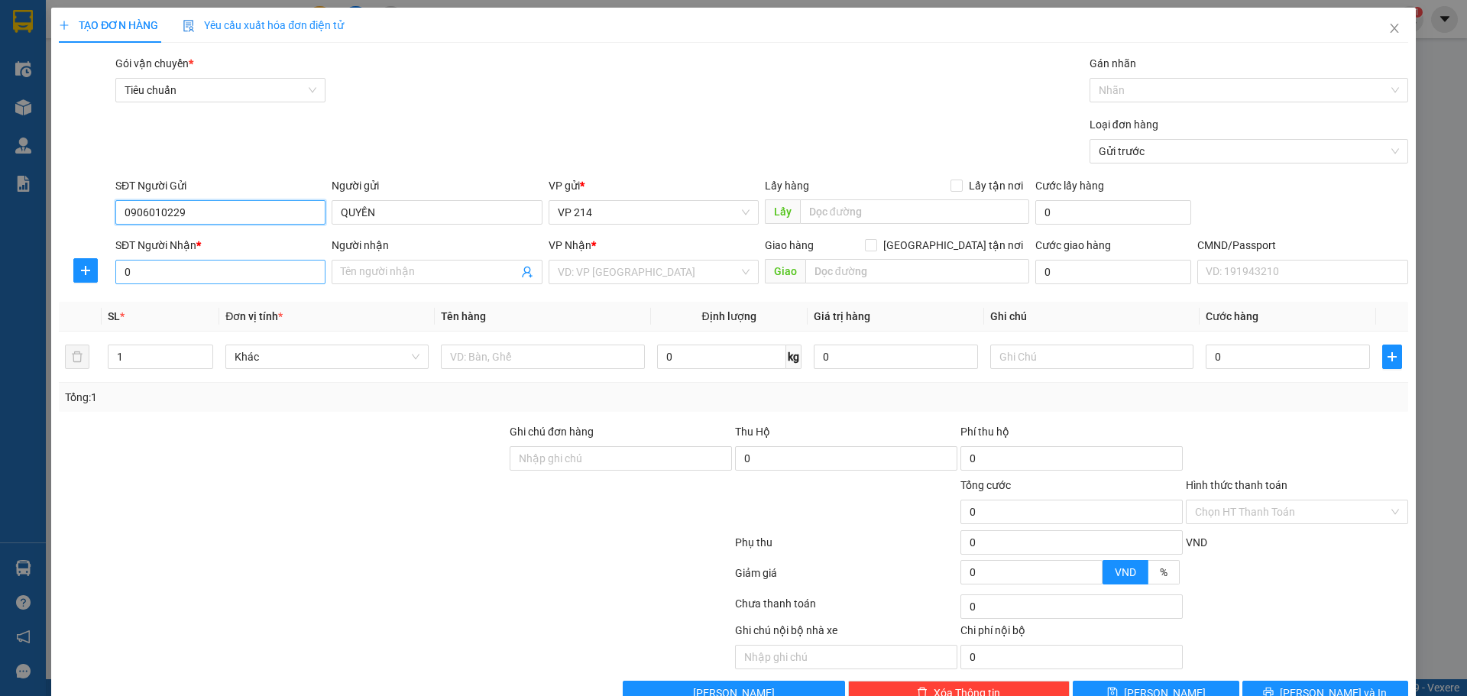
type input "0906010229"
click at [179, 273] on input "0" at bounding box center [220, 272] width 210 height 24
click at [203, 301] on div "0365575435 - [PERSON_NAME]" at bounding box center [219, 302] width 190 height 17
type input "0365575435"
type input "trương hiệu"
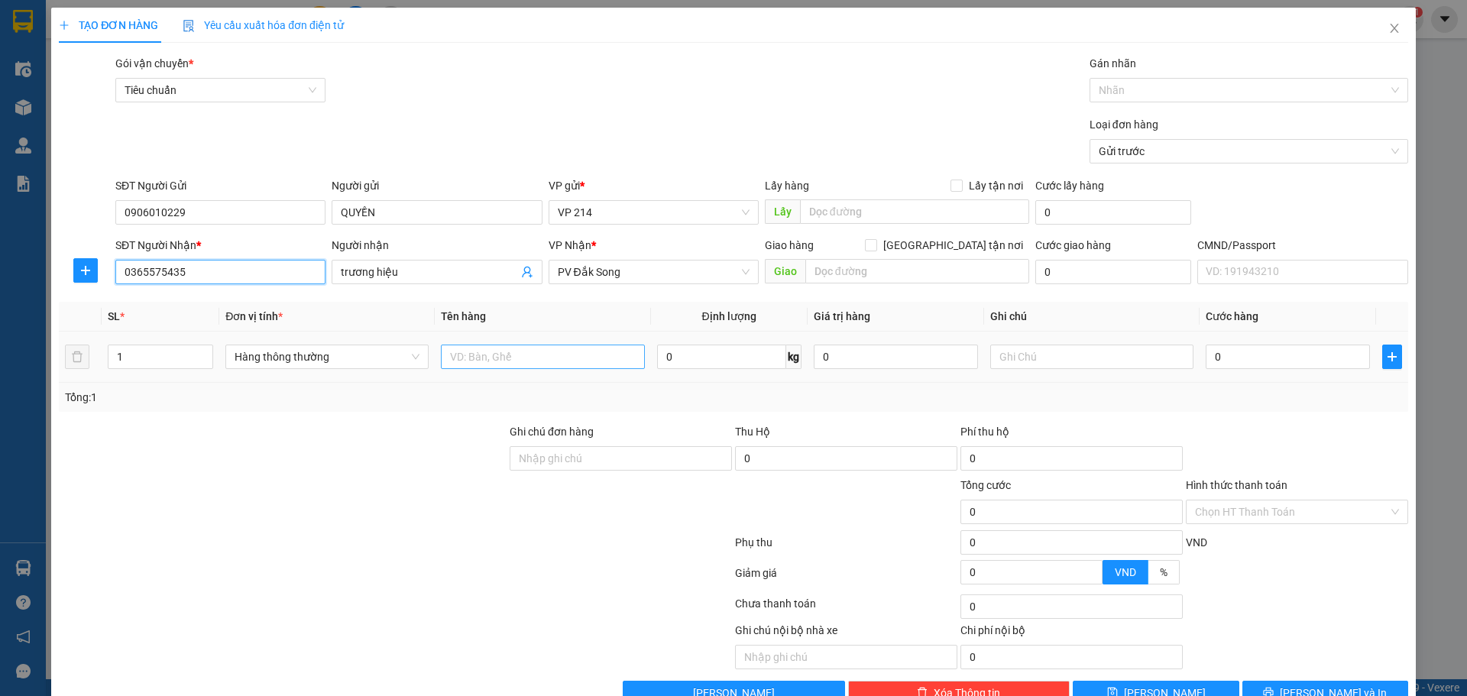
type input "0365575435"
click at [516, 367] on input "text" at bounding box center [542, 356] width 203 height 24
type input "cục lạnh"
type input "c"
type input "6"
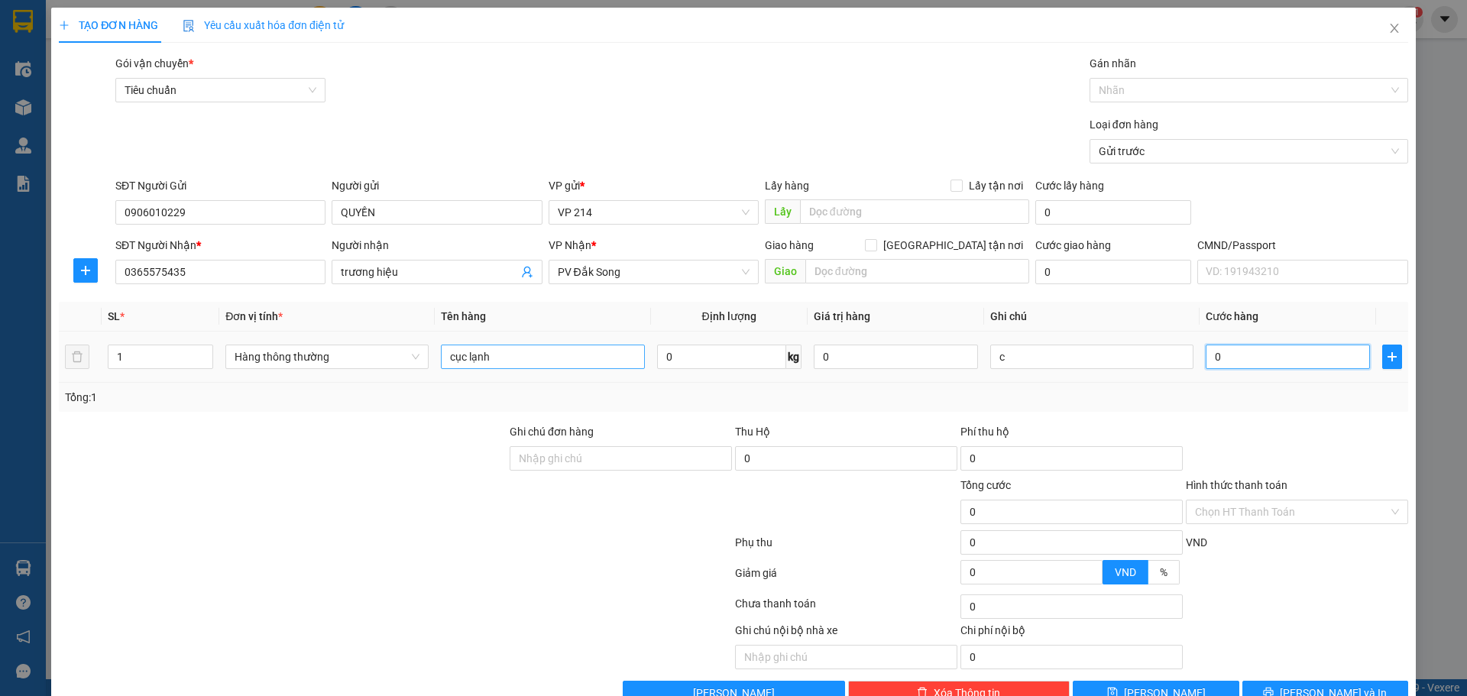
type input "6"
type input "60"
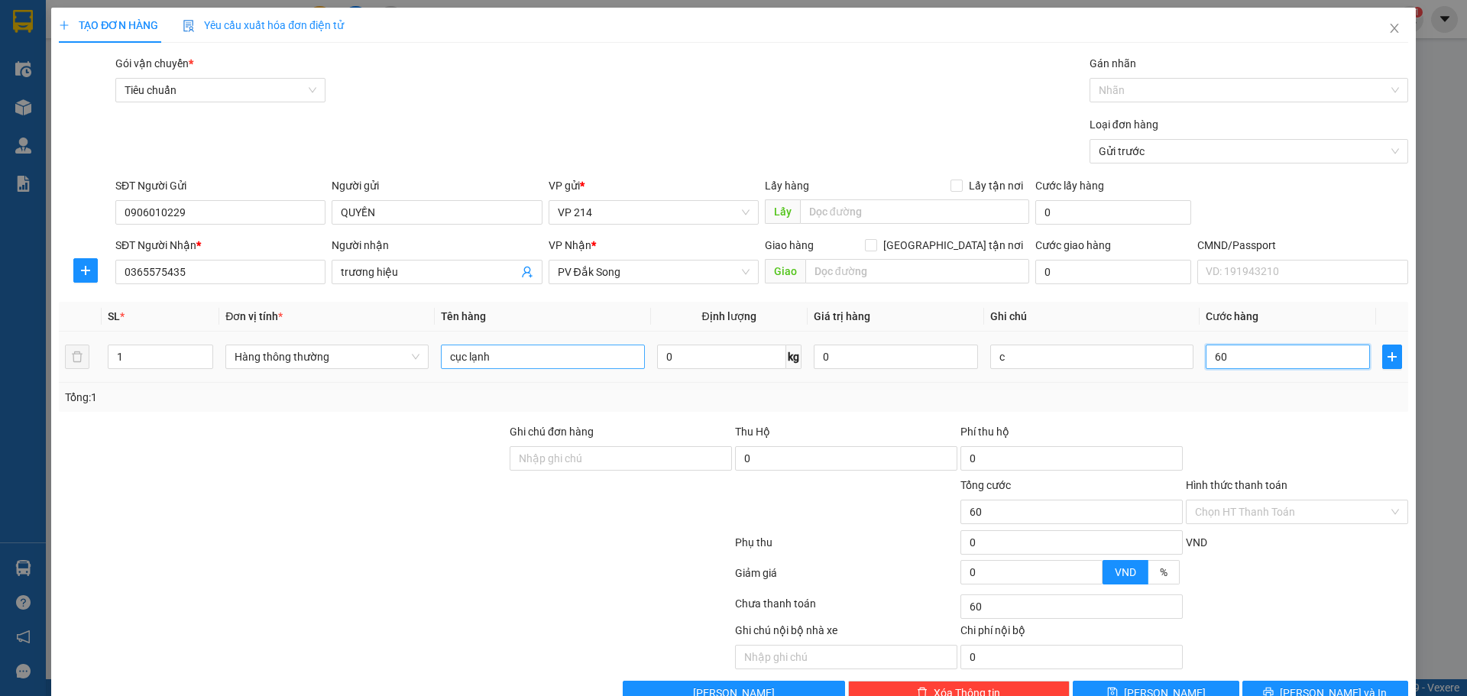
type input "600"
type input "6.000"
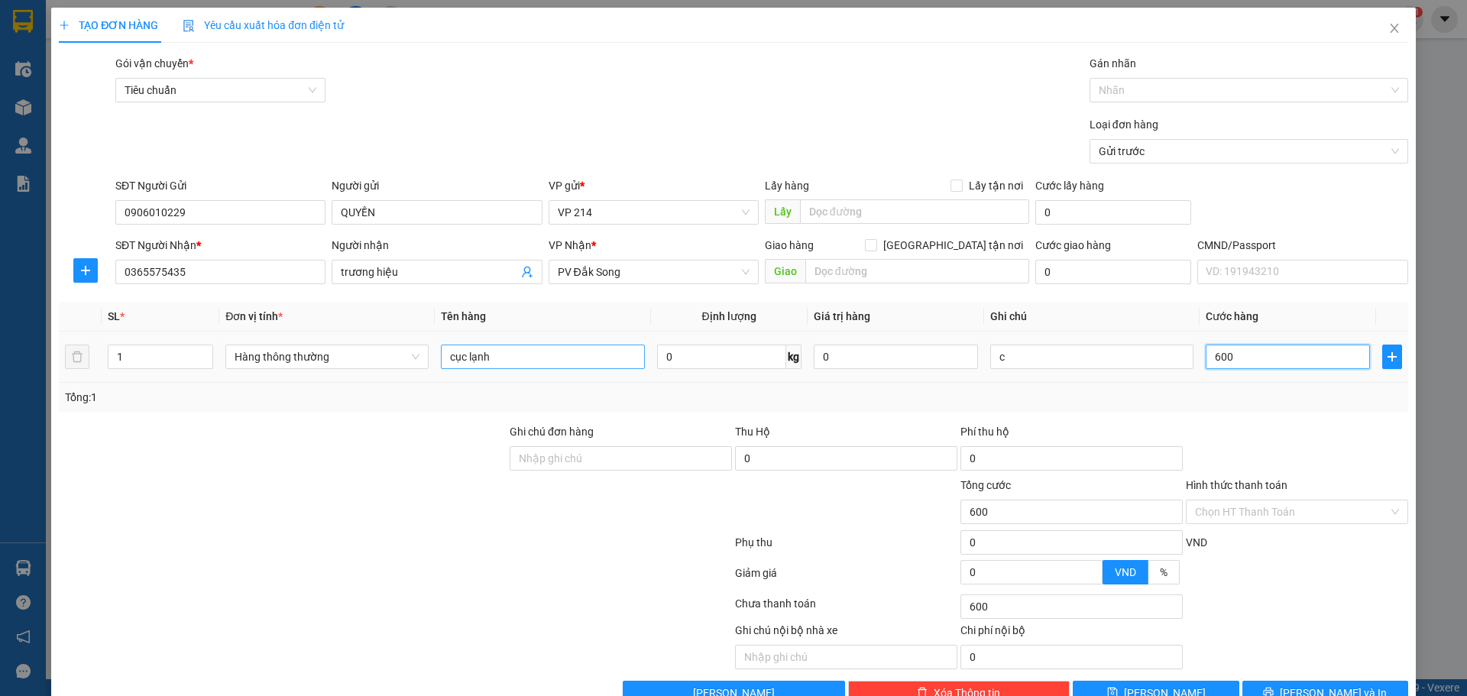
type input "6.000"
type input "60.000"
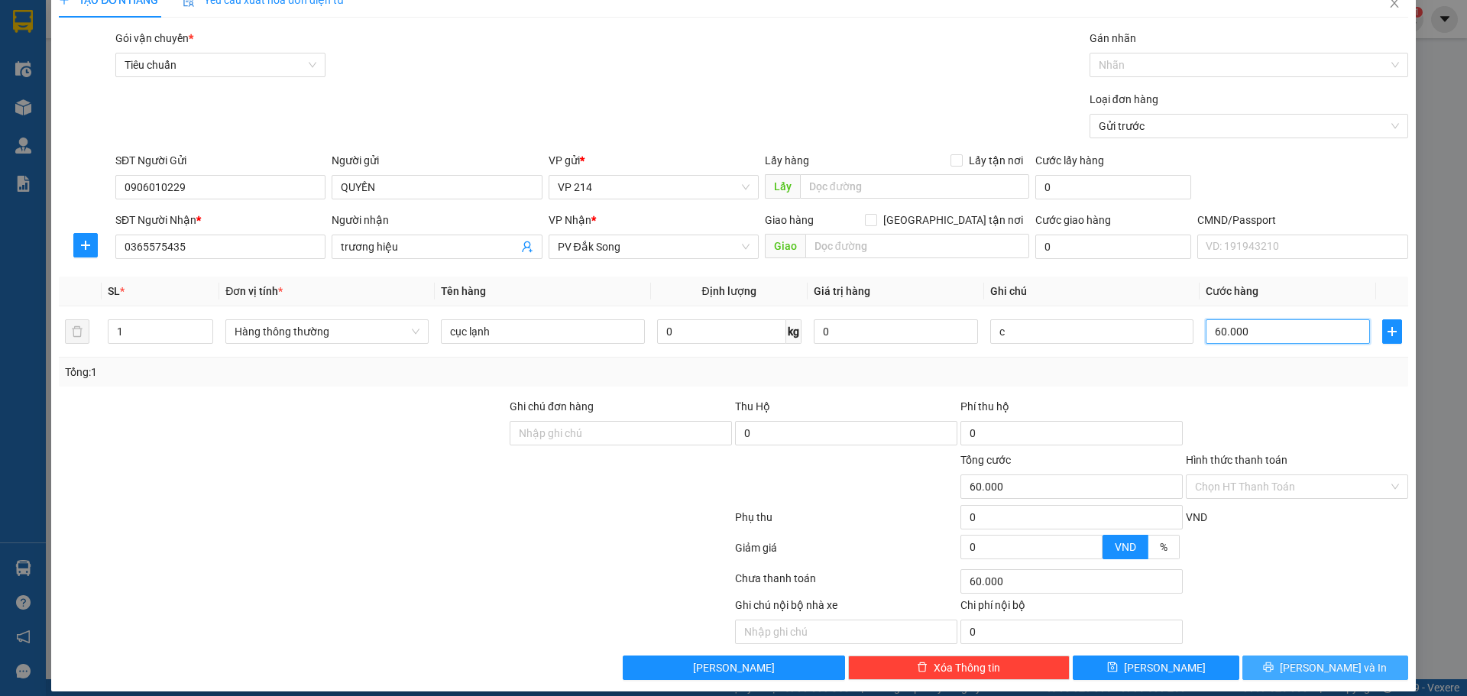
scroll to position [39, 0]
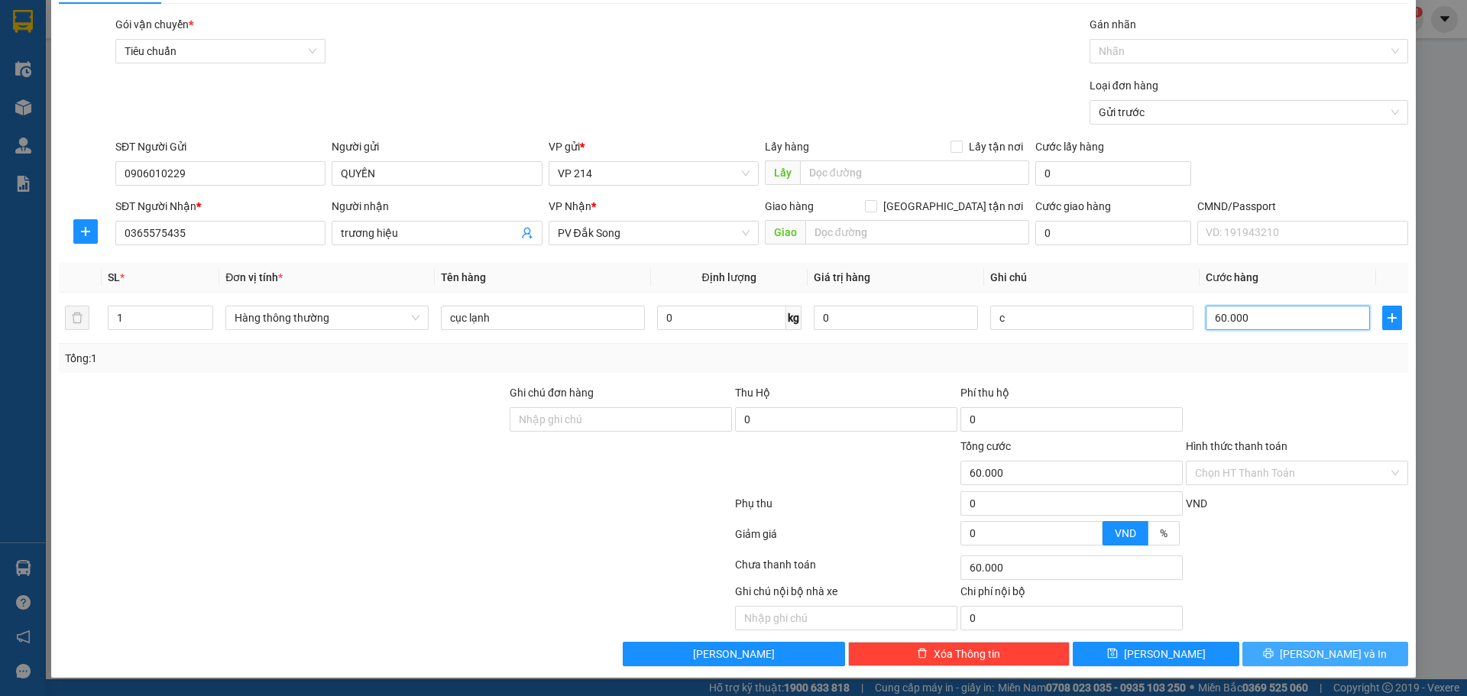
type input "60.000"
click at [1323, 660] on span "[PERSON_NAME] và In" at bounding box center [1332, 653] width 107 height 17
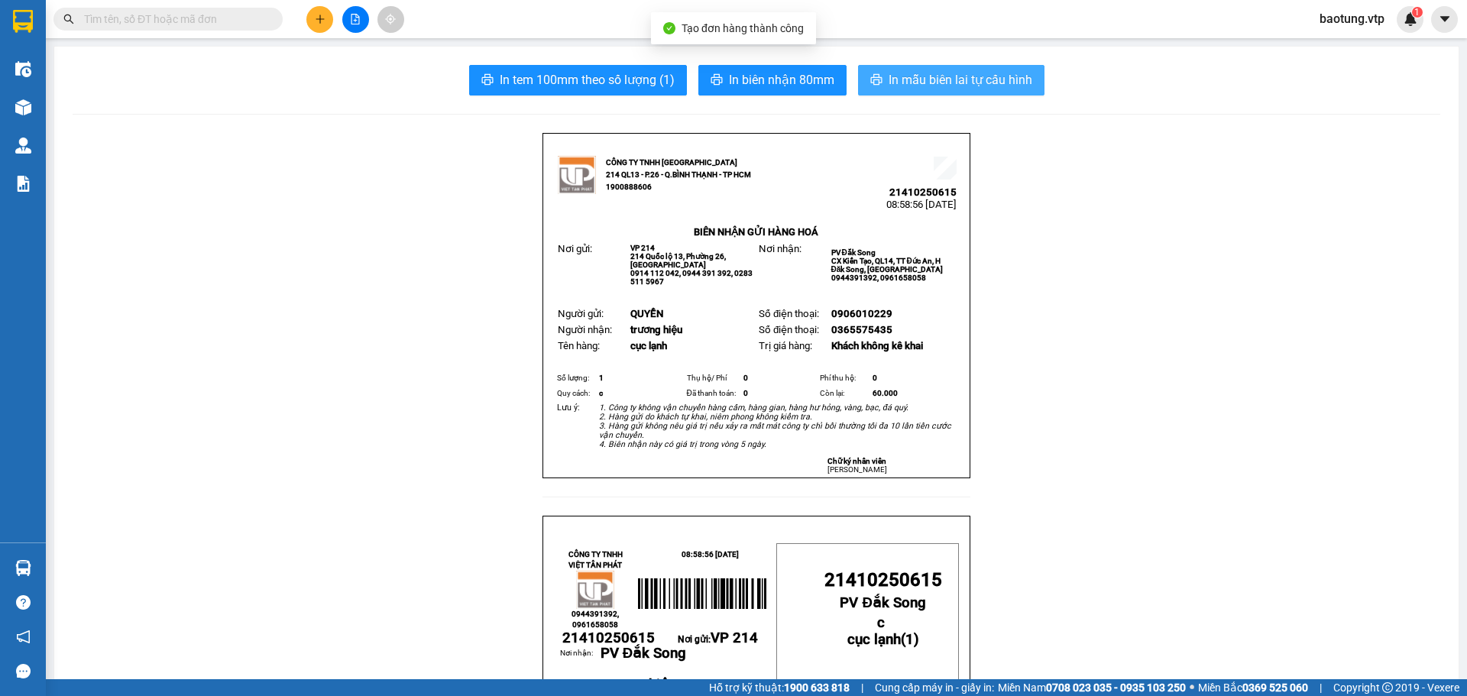
click at [910, 71] on span "In mẫu biên lai tự cấu hình" at bounding box center [960, 79] width 144 height 19
